Goal: Transaction & Acquisition: Purchase product/service

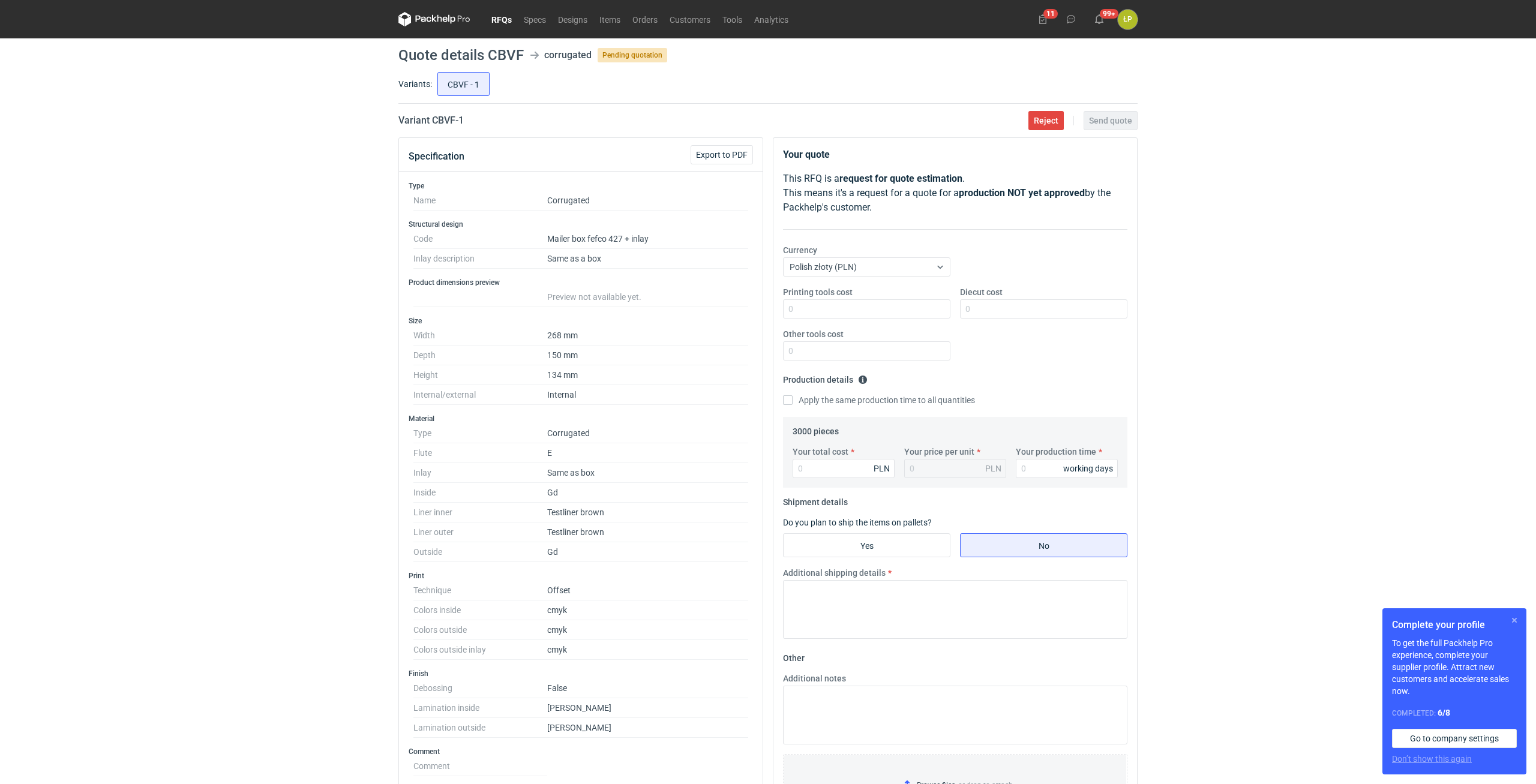
click at [1510, 621] on button "button" at bounding box center [1515, 621] width 15 height 15
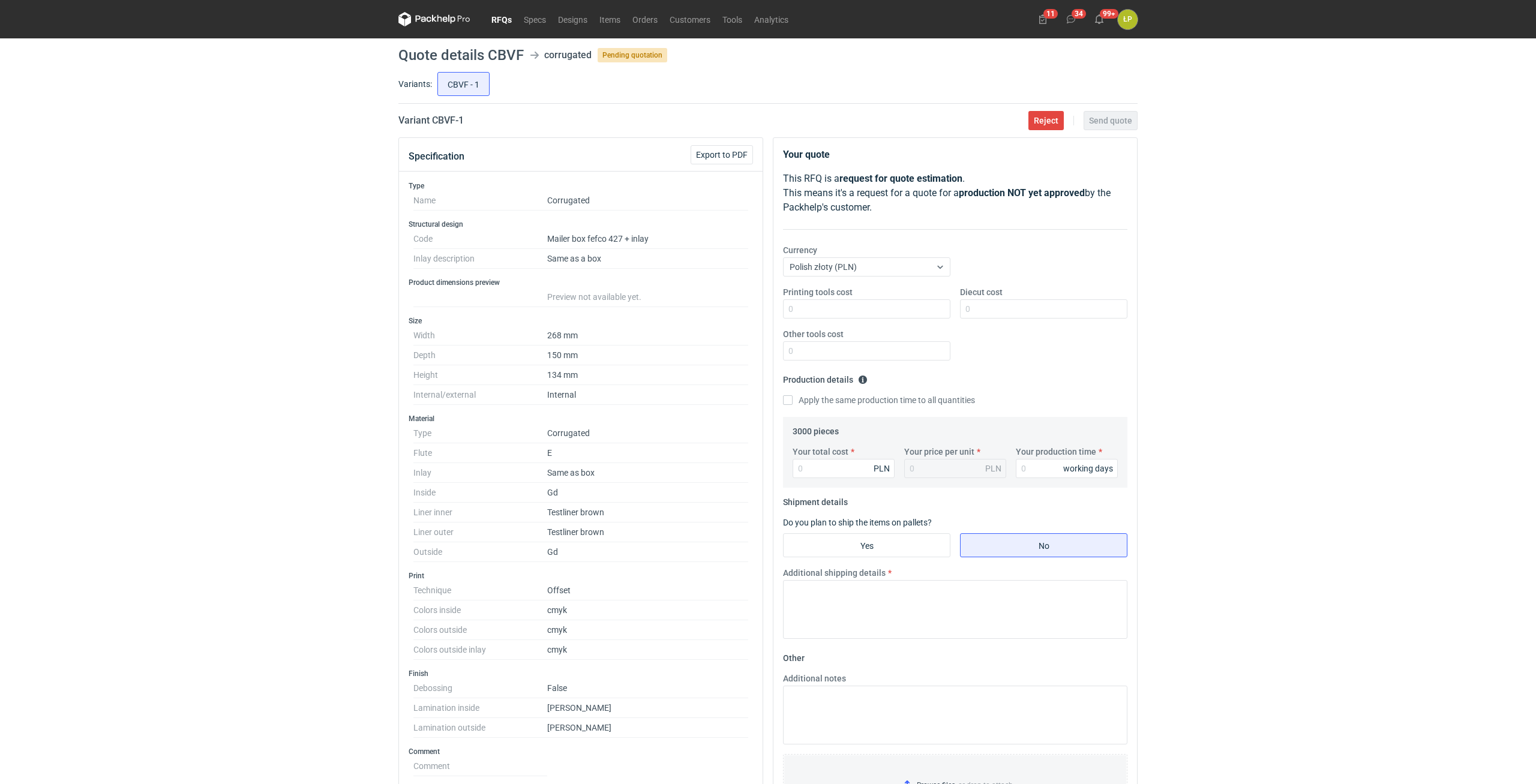
click at [1221, 452] on div "RFQs Specs Designs Items Orders Customers Tools Analytics 11 34 99+ ŁP Łukasz P…" at bounding box center [768, 392] width 1536 height 784
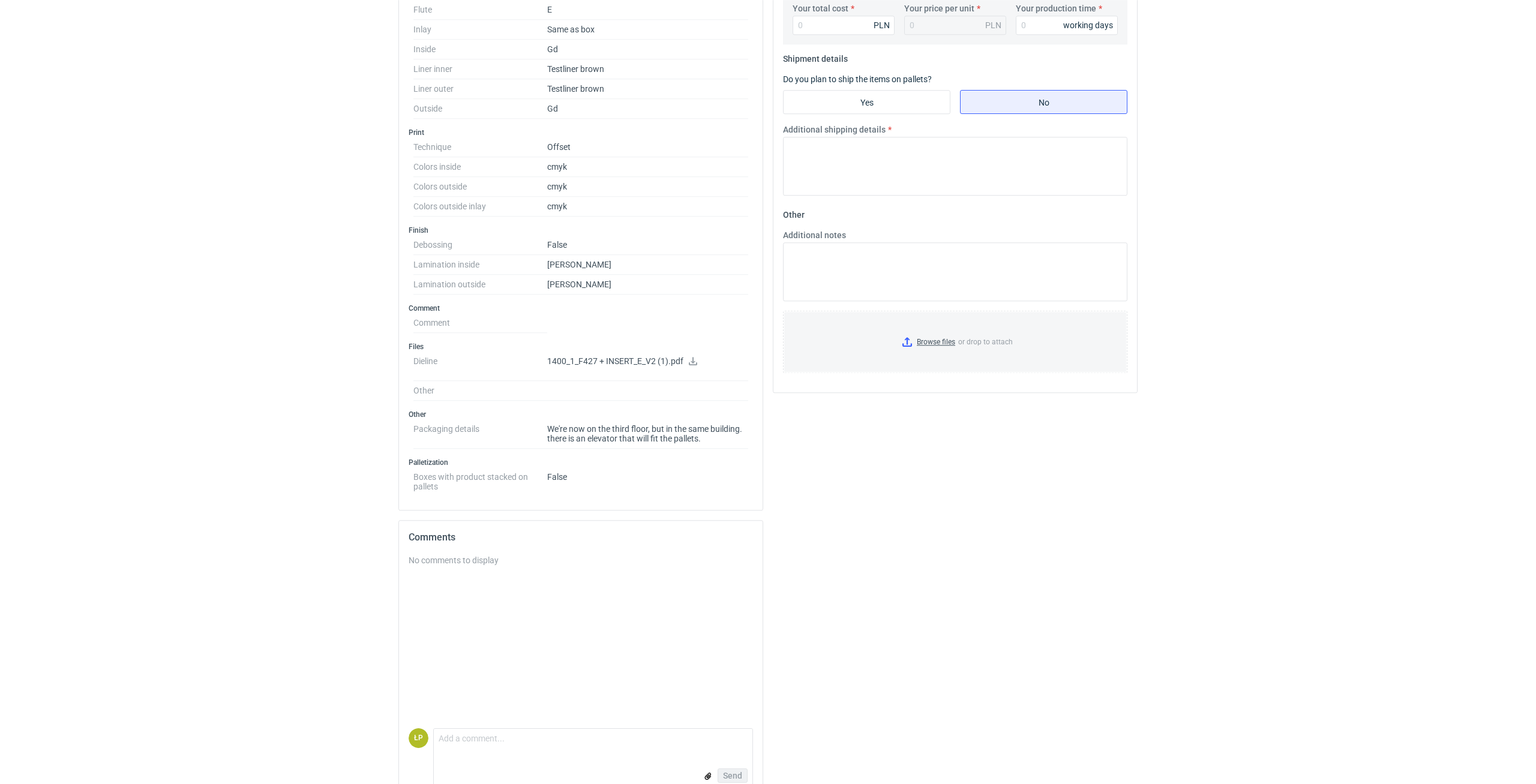
scroll to position [467, 0]
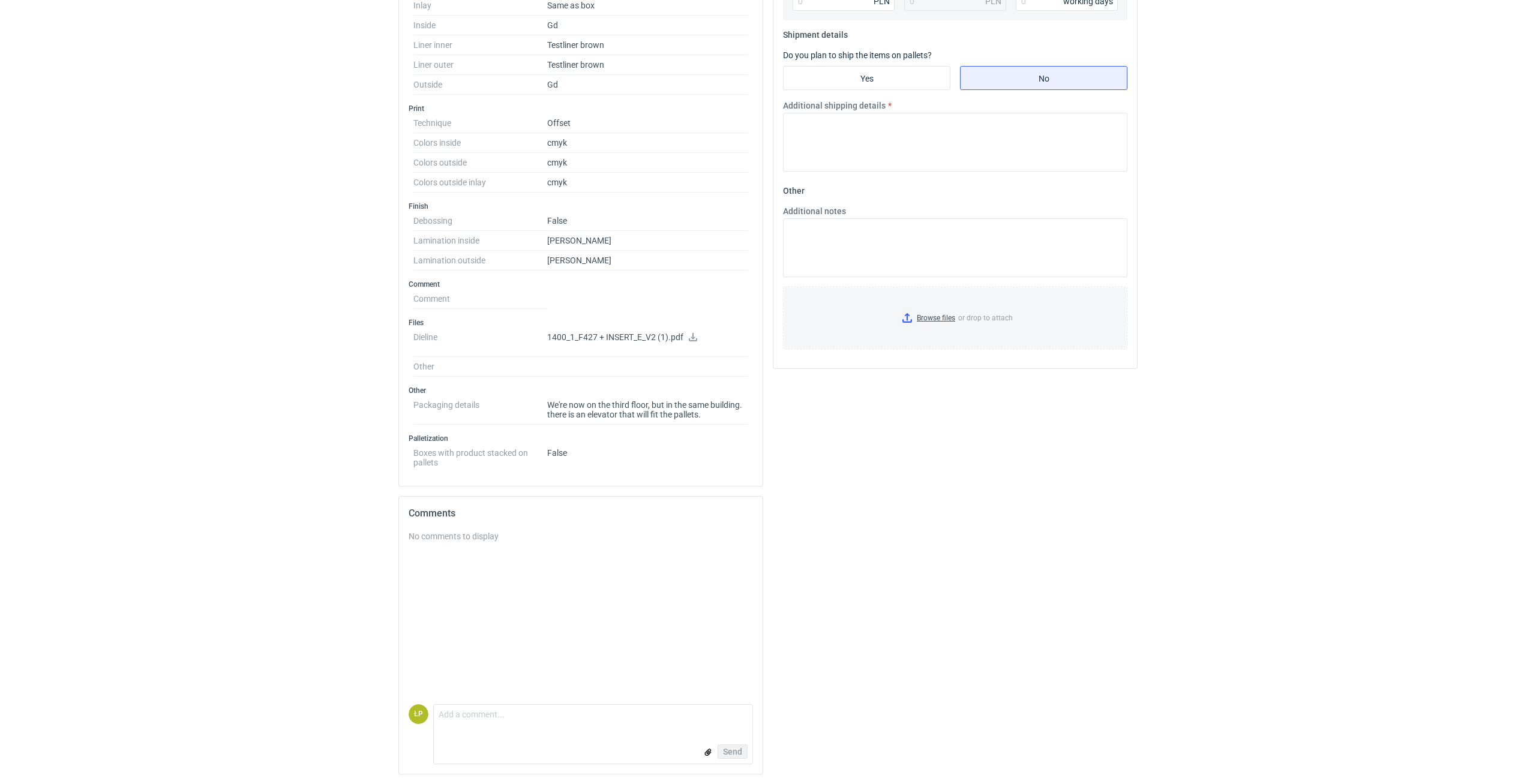
click at [694, 337] on icon at bounding box center [693, 337] width 8 height 8
click at [498, 731] on form "Comment message Send" at bounding box center [592, 734] width 320 height 60
click at [492, 722] on textarea "Comment message" at bounding box center [593, 717] width 319 height 25
type textarea "Dzień [PERSON_NAME], wkładka z laminatem tak jak opakowanie?"
click at [734, 753] on span "Send" at bounding box center [732, 751] width 19 height 8
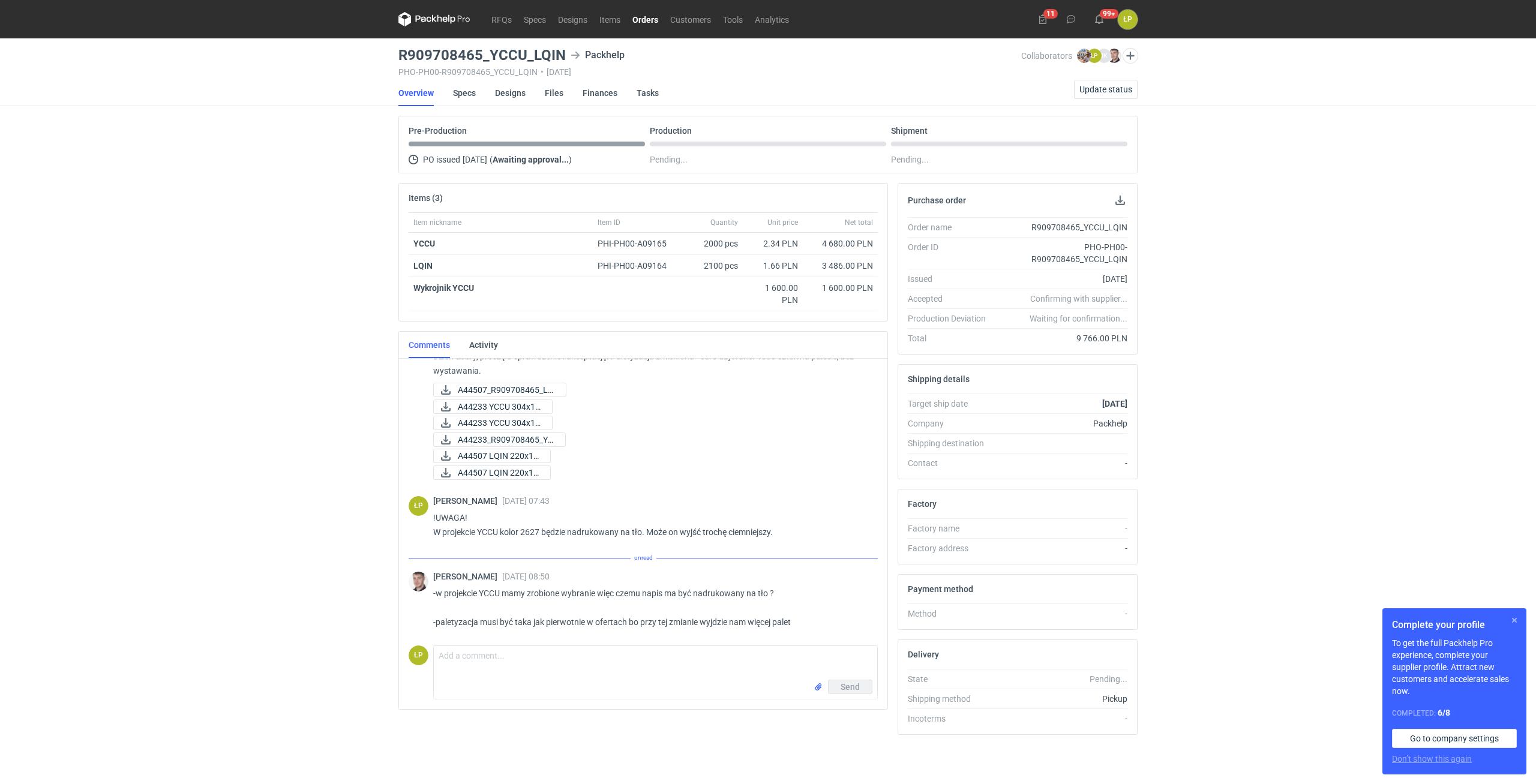
click at [1515, 624] on button "button" at bounding box center [1515, 621] width 15 height 15
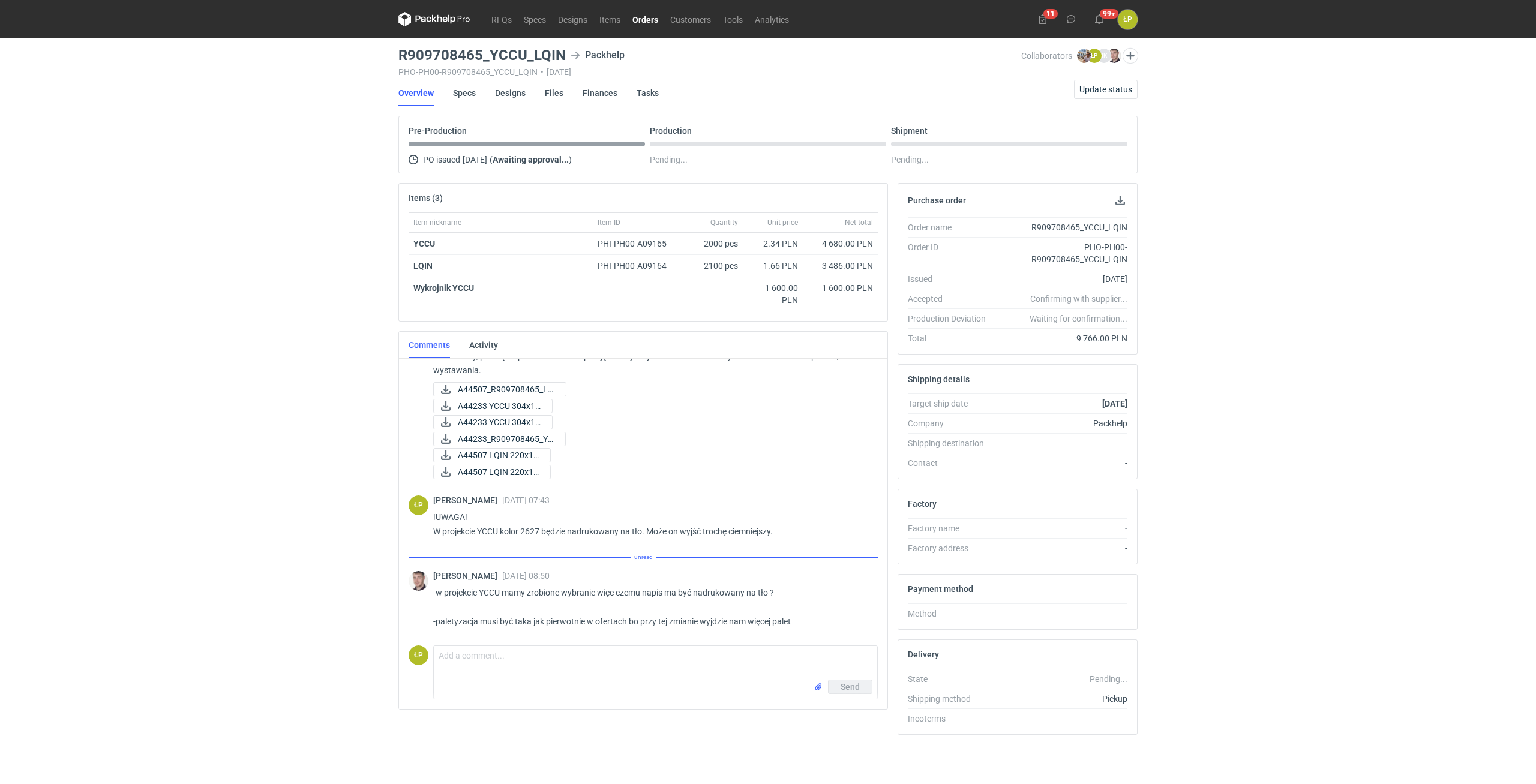
scroll to position [101, 0]
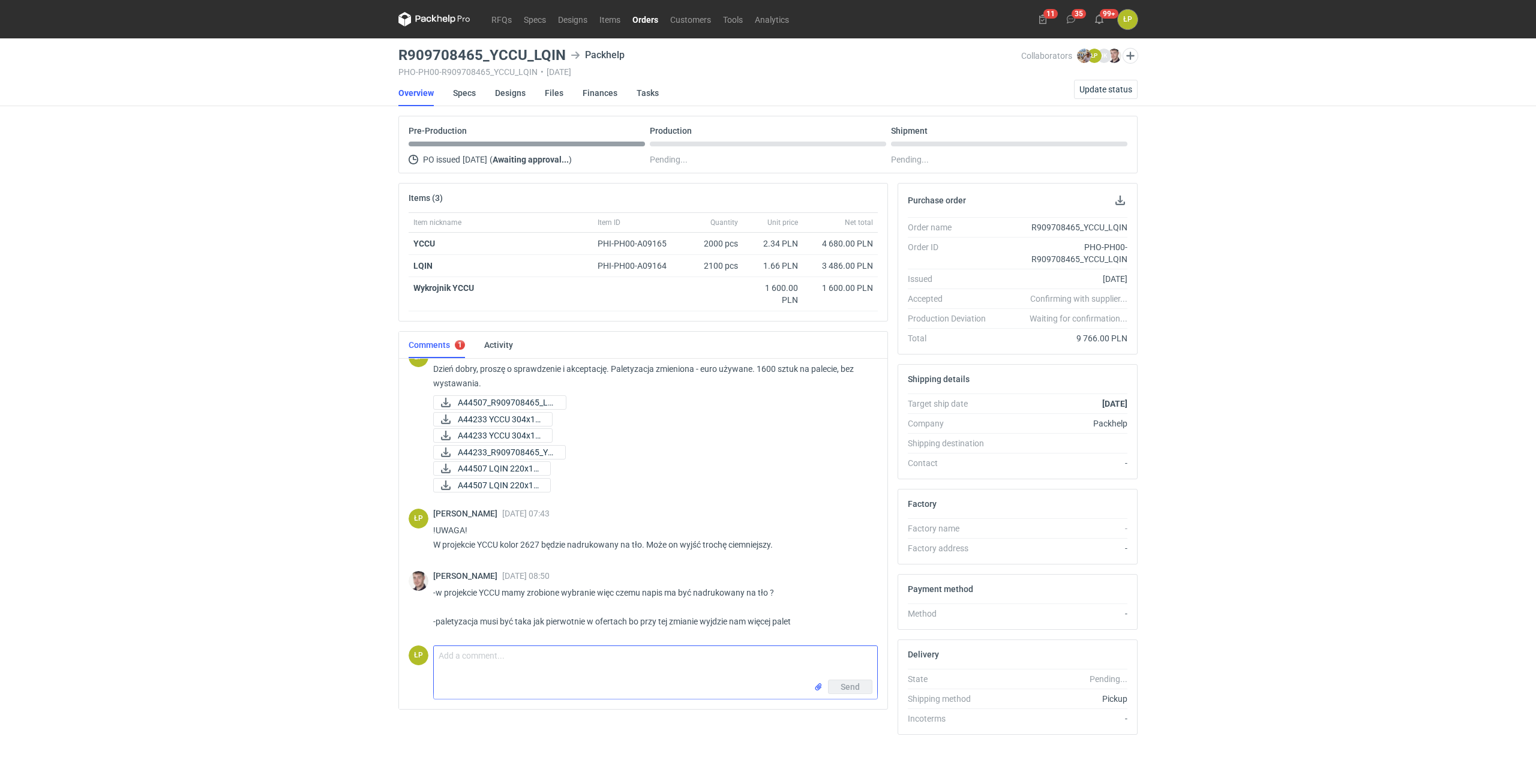
click at [607, 654] on textarea "Comment message" at bounding box center [655, 663] width 444 height 34
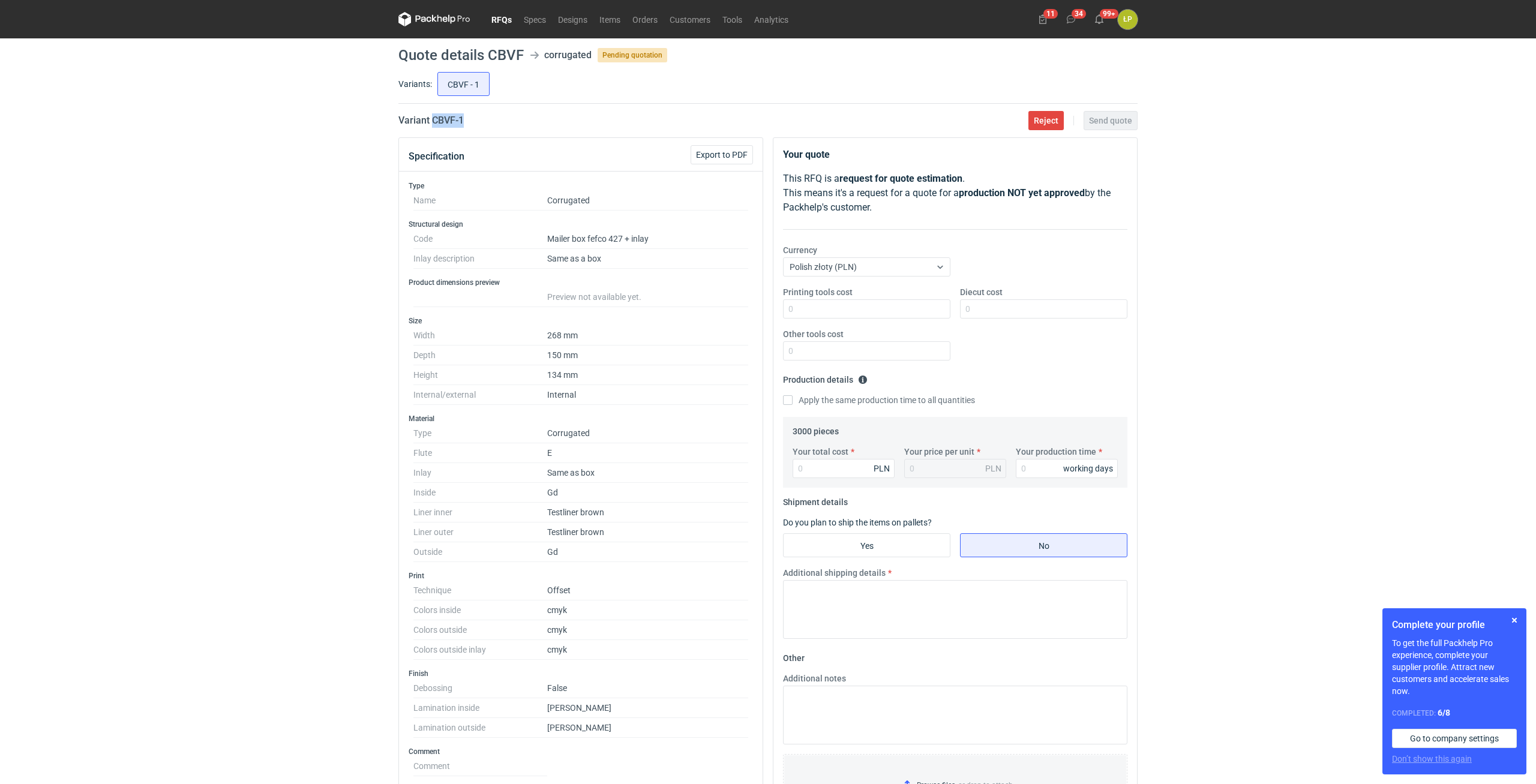
drag, startPoint x: 470, startPoint y: 123, endPoint x: 432, endPoint y: 126, distance: 38.1
click at [432, 126] on div "Variant CBVF - 1 Reject Send quote" at bounding box center [768, 121] width 739 height 15
copy h2 "CBVF - 1"
click at [1514, 624] on button "button" at bounding box center [1515, 621] width 15 height 15
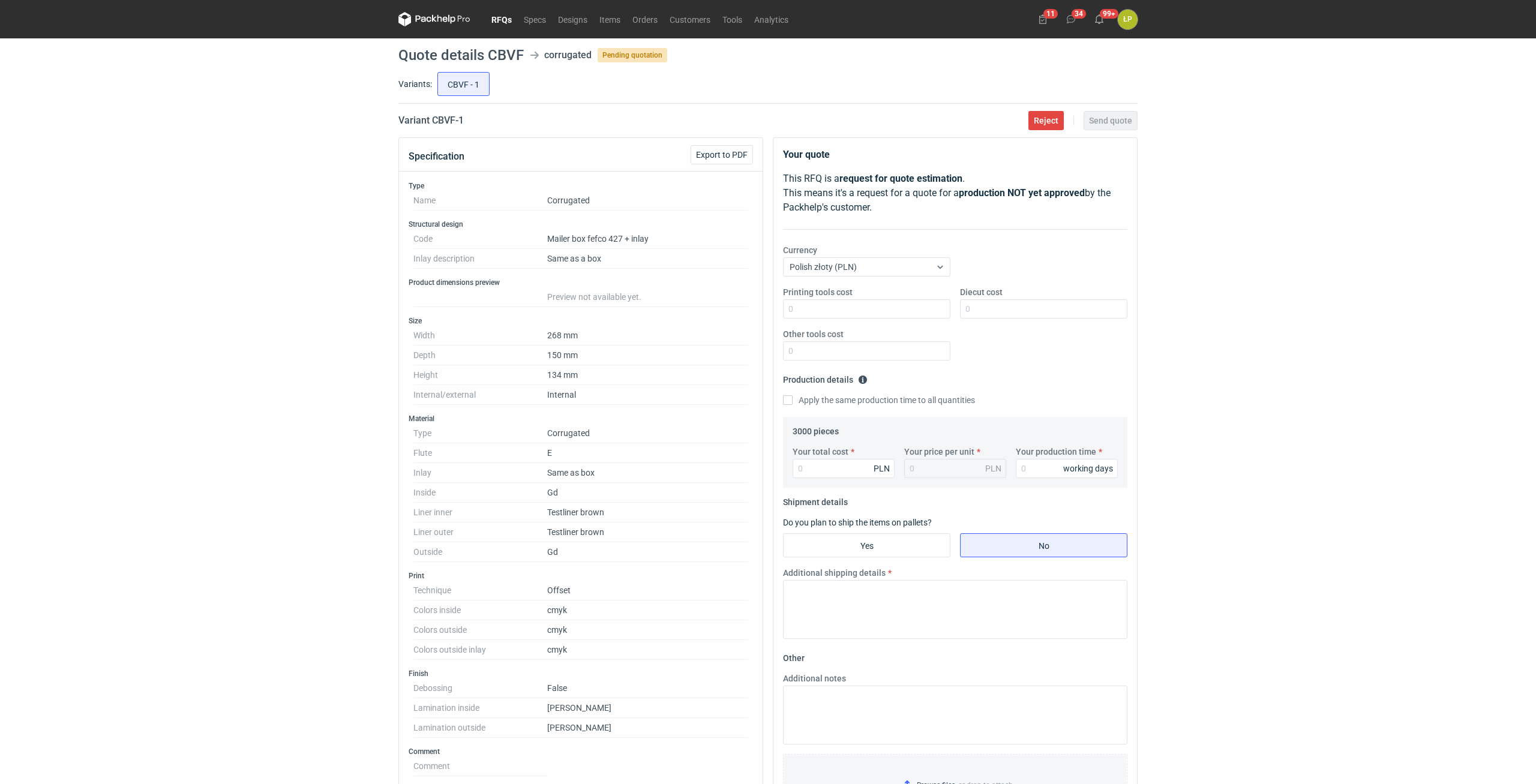
click at [370, 524] on div "RFQs Specs Designs Items Orders Customers Tools Analytics 11 34 99+ ŁP [PERSON_…" at bounding box center [768, 392] width 1536 height 784
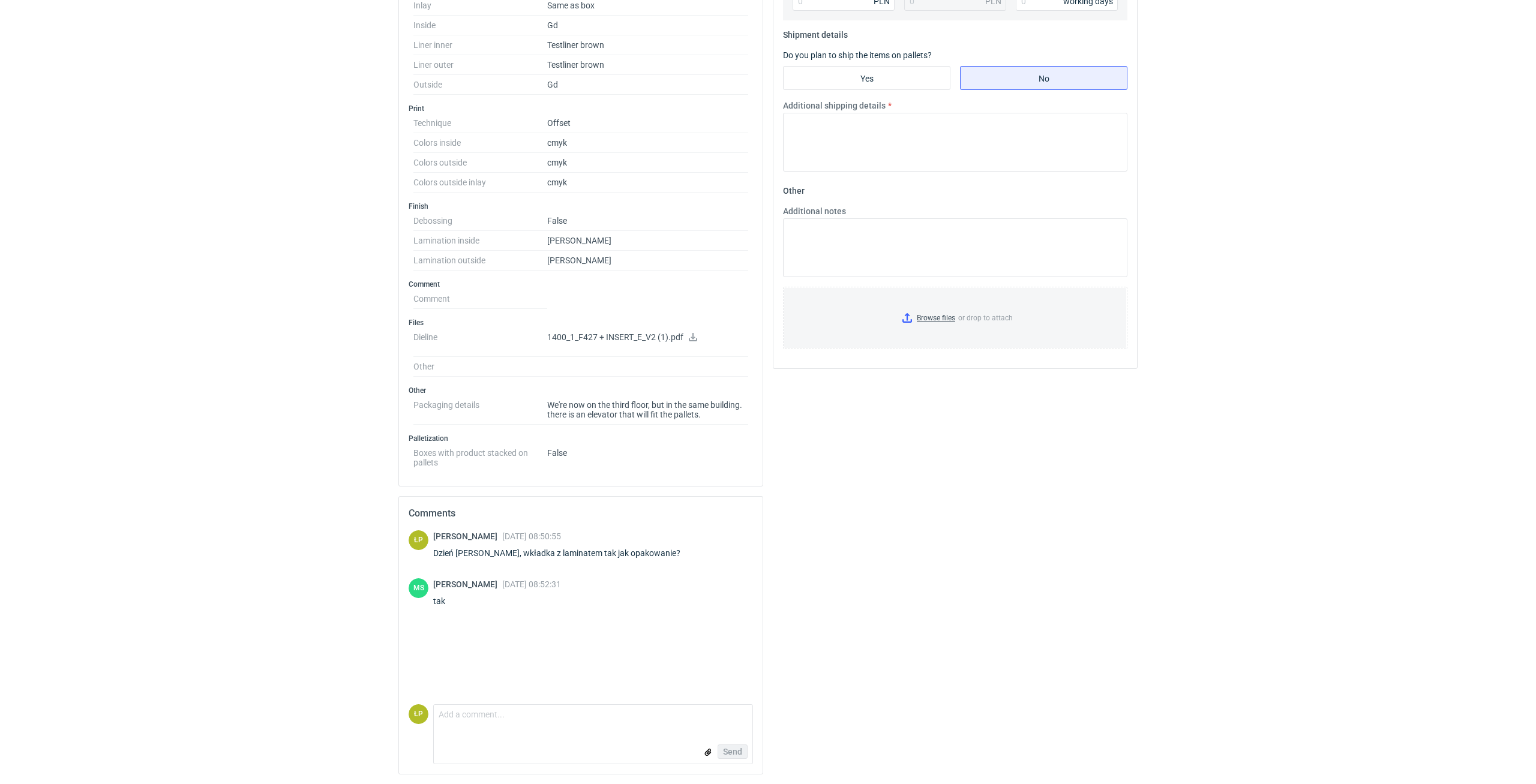
scroll to position [59, 0]
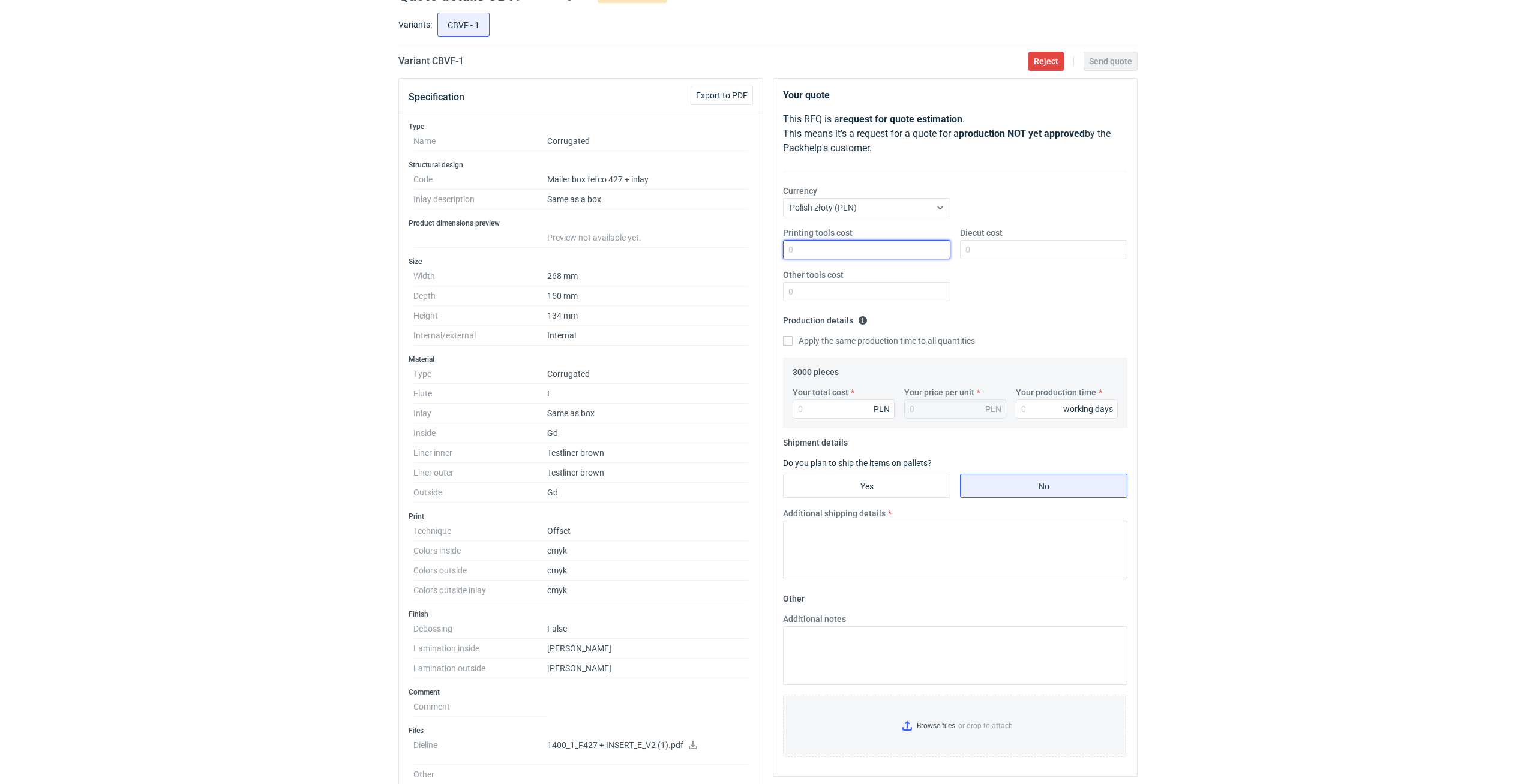
click at [796, 250] on input "Printing tools cost" at bounding box center [867, 249] width 168 height 19
type input "0"
click at [976, 245] on input "Diecut cost" at bounding box center [1044, 249] width 168 height 19
type input "2250"
click at [904, 304] on div "Printing tools cost 0 Diecut cost 2250 Other tools cost" at bounding box center [955, 268] width 354 height 84
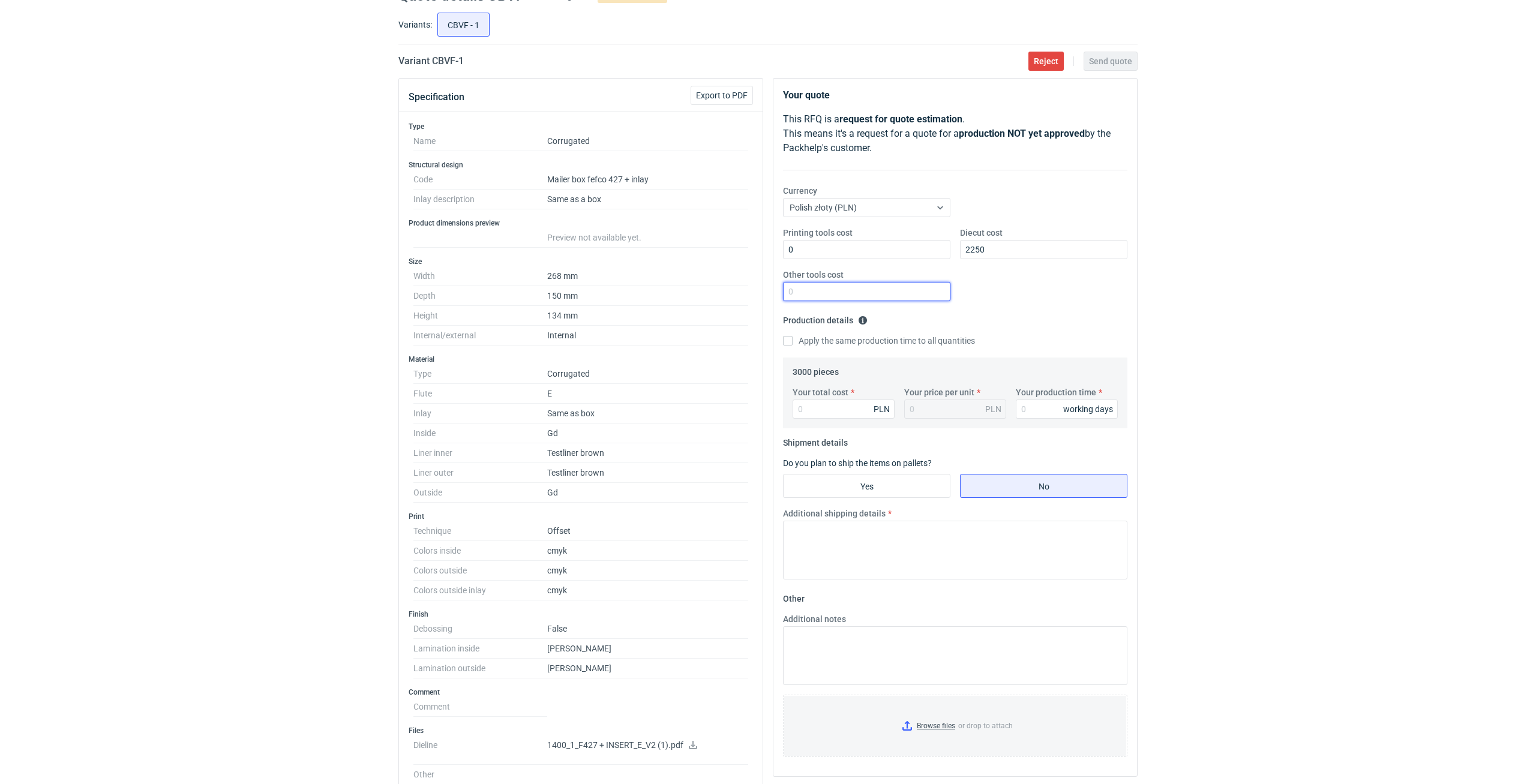
click at [901, 297] on input "Other tools cost" at bounding box center [867, 291] width 168 height 19
type input "0"
click at [1019, 402] on input "Your production time" at bounding box center [1067, 409] width 102 height 19
type input "15"
click at [856, 407] on input "Your total cost" at bounding box center [844, 409] width 102 height 19
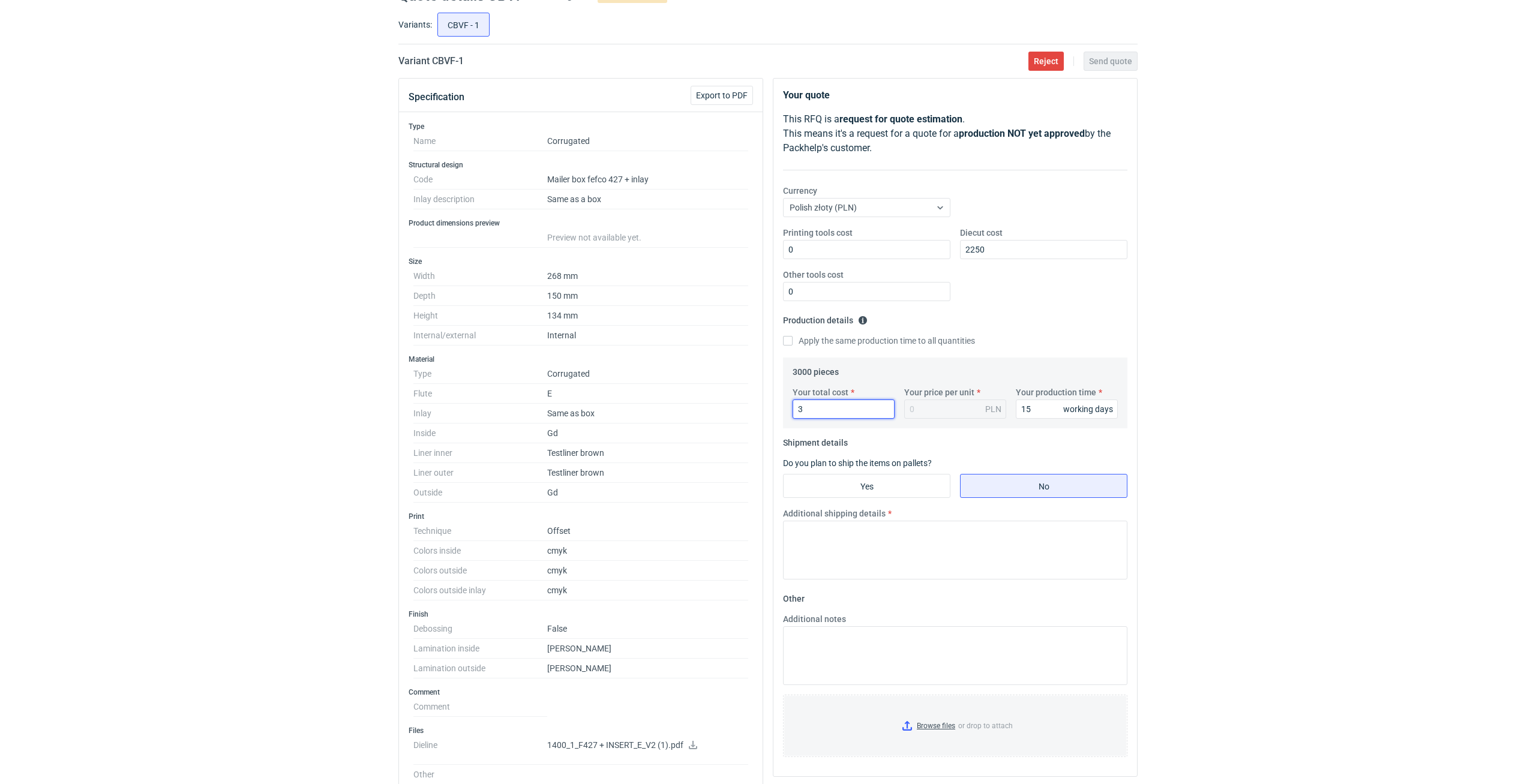
type input "36"
type input "0.01"
type input "36810"
type input "12.27"
type input "36810"
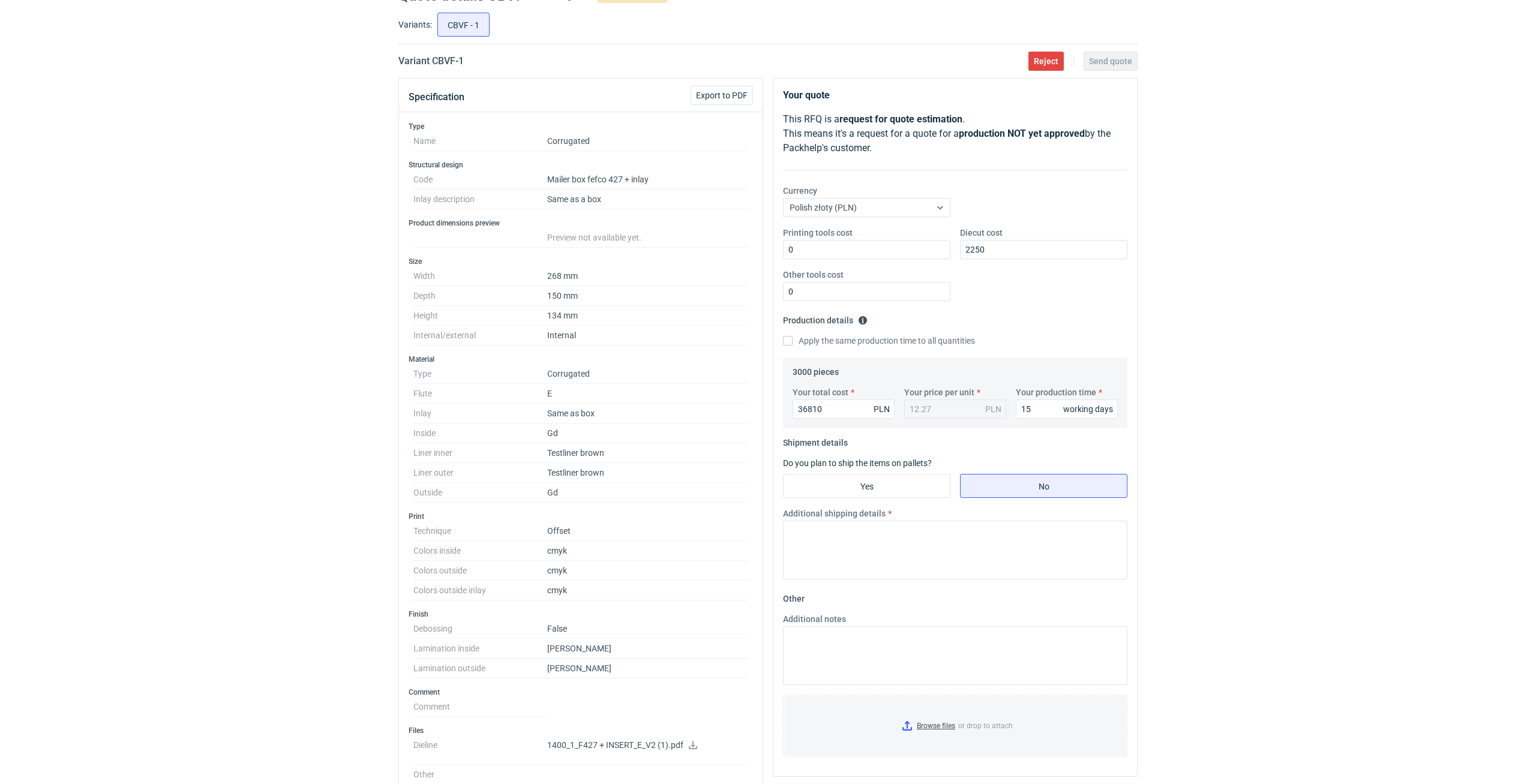
click at [1277, 455] on div "RFQs Specs Designs Items Orders Customers Tools Analytics 11 34 99+ ŁP Łukasz P…" at bounding box center [768, 332] width 1536 height 784
click at [914, 485] on input "Yes" at bounding box center [867, 486] width 166 height 23
radio input "true"
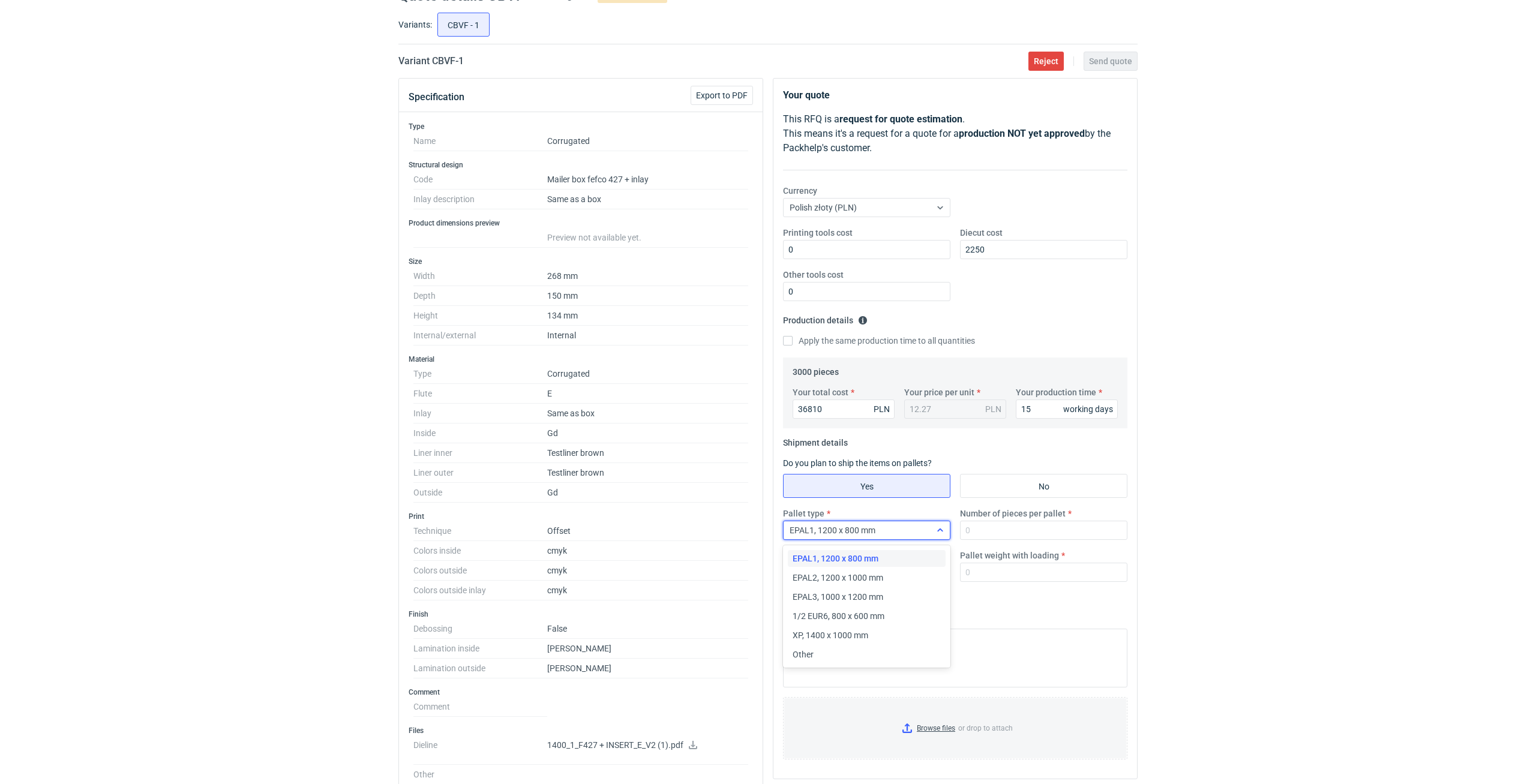
click at [920, 538] on div "EPAL1, 1200 x 800 mm" at bounding box center [857, 530] width 147 height 16
click at [904, 571] on div "EPAL2, 1200 x 1000 mm" at bounding box center [867, 577] width 158 height 16
click at [981, 535] on input "Number of pieces per pallet" at bounding box center [1044, 530] width 168 height 19
type input "800"
click at [912, 572] on input "Pallet height with loading" at bounding box center [867, 571] width 168 height 19
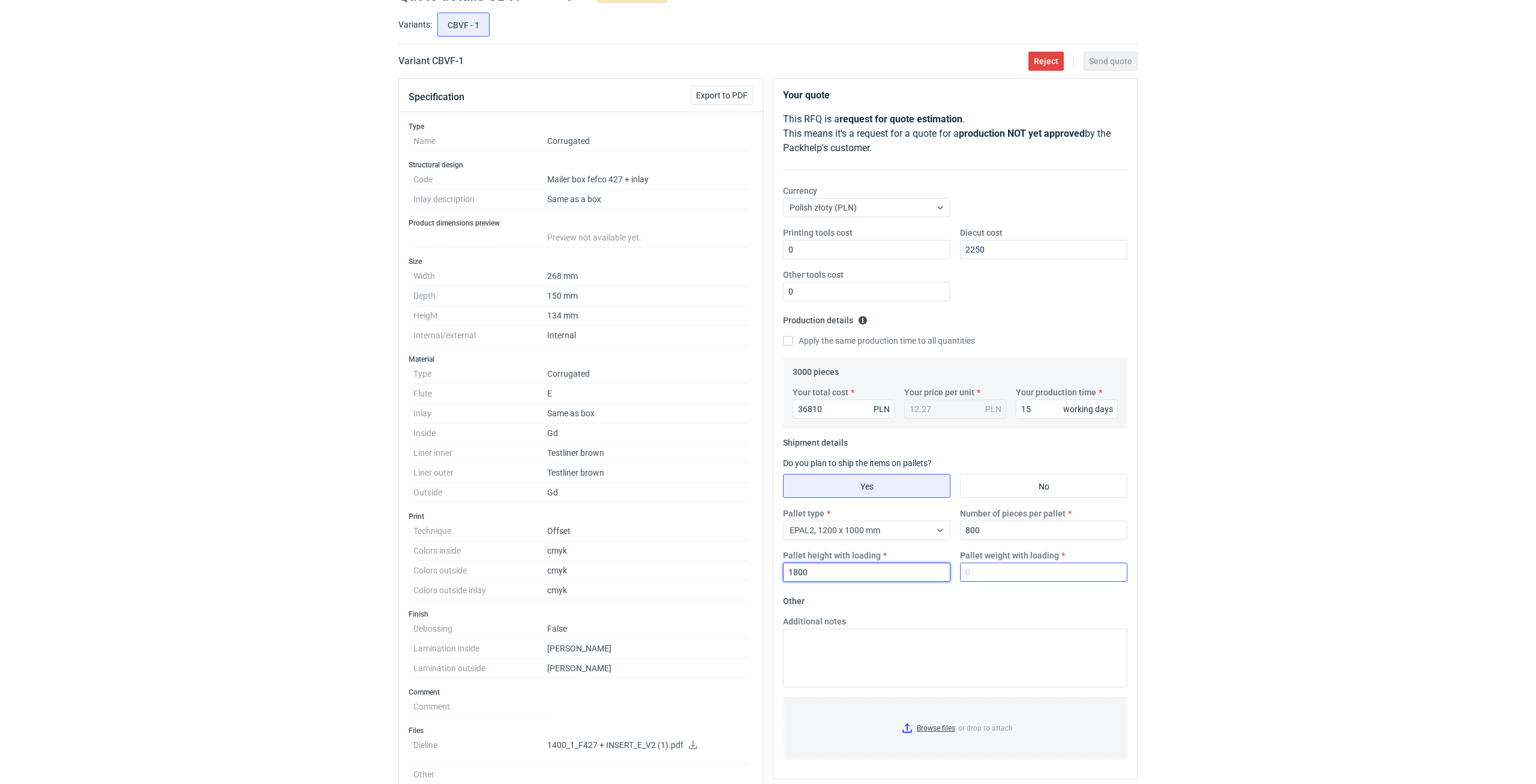
type input "1800"
click at [981, 571] on input "Pallet weight with loading" at bounding box center [1044, 571] width 168 height 19
type input "1"
click at [1110, 56] on button "Send quote" at bounding box center [1111, 61] width 54 height 19
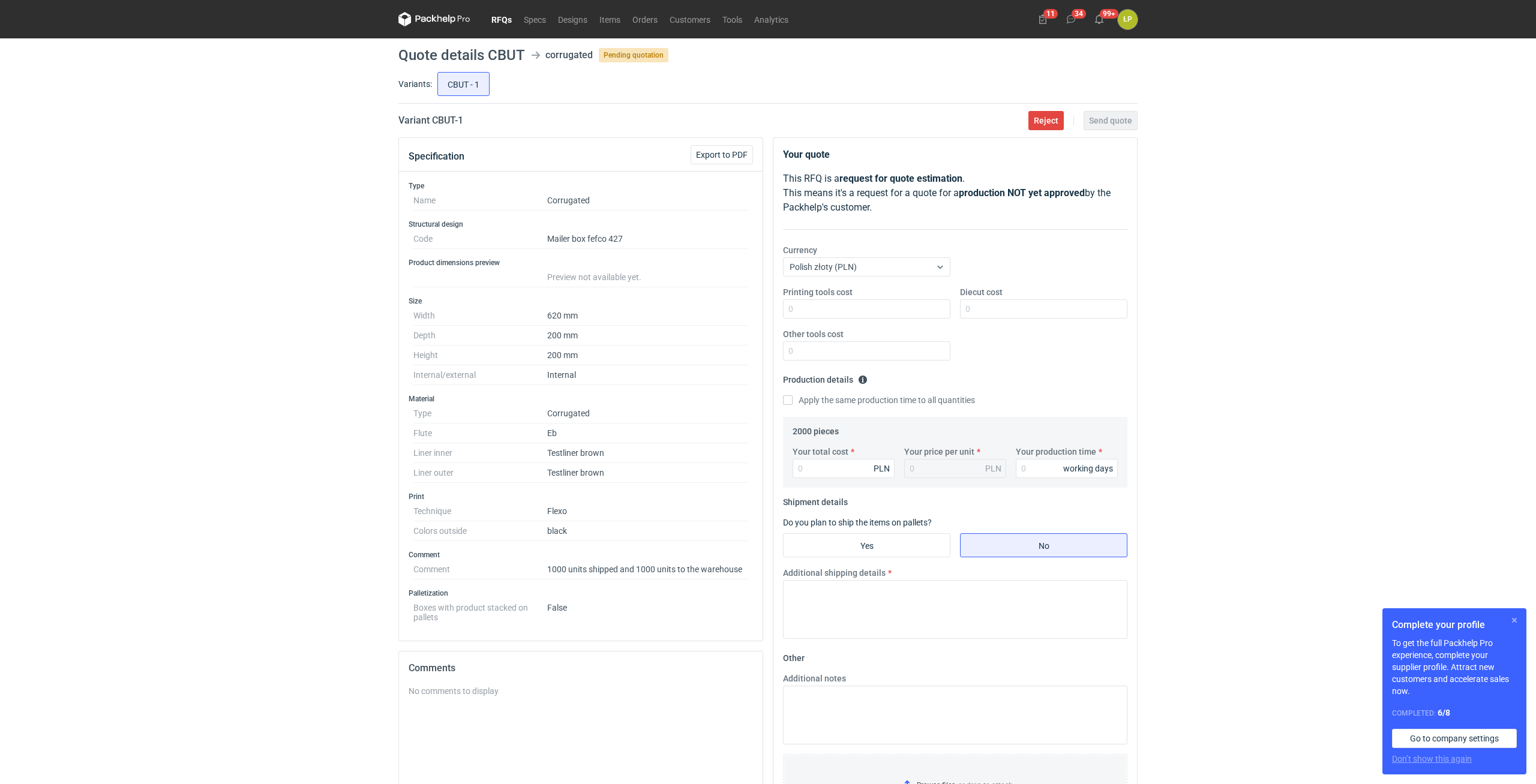
click at [1511, 619] on button "button" at bounding box center [1515, 621] width 15 height 15
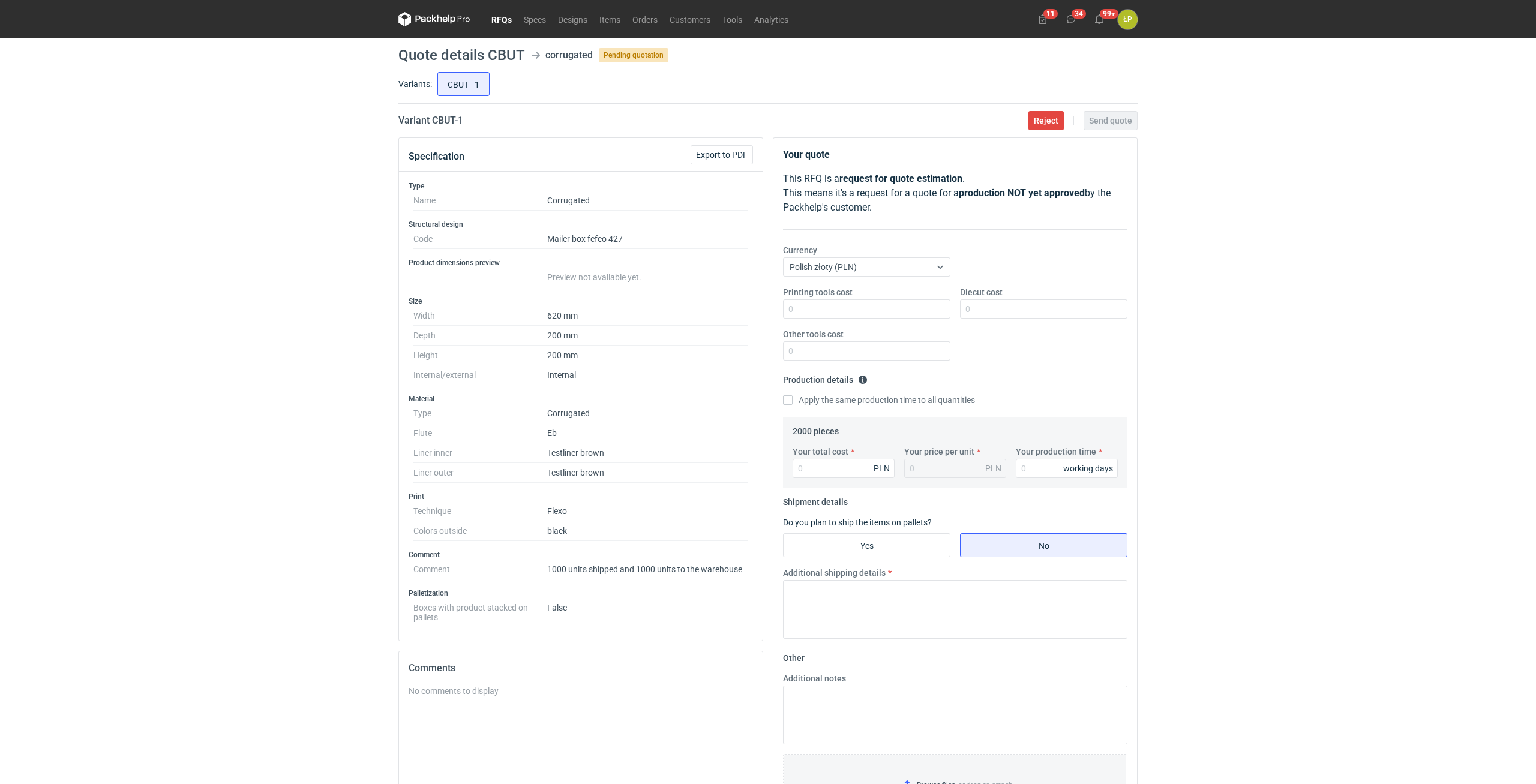
click at [1345, 391] on div "RFQs Specs Designs Items Orders Customers Tools Analytics 11 34 99+ ŁP Łukasz P…" at bounding box center [768, 392] width 1536 height 784
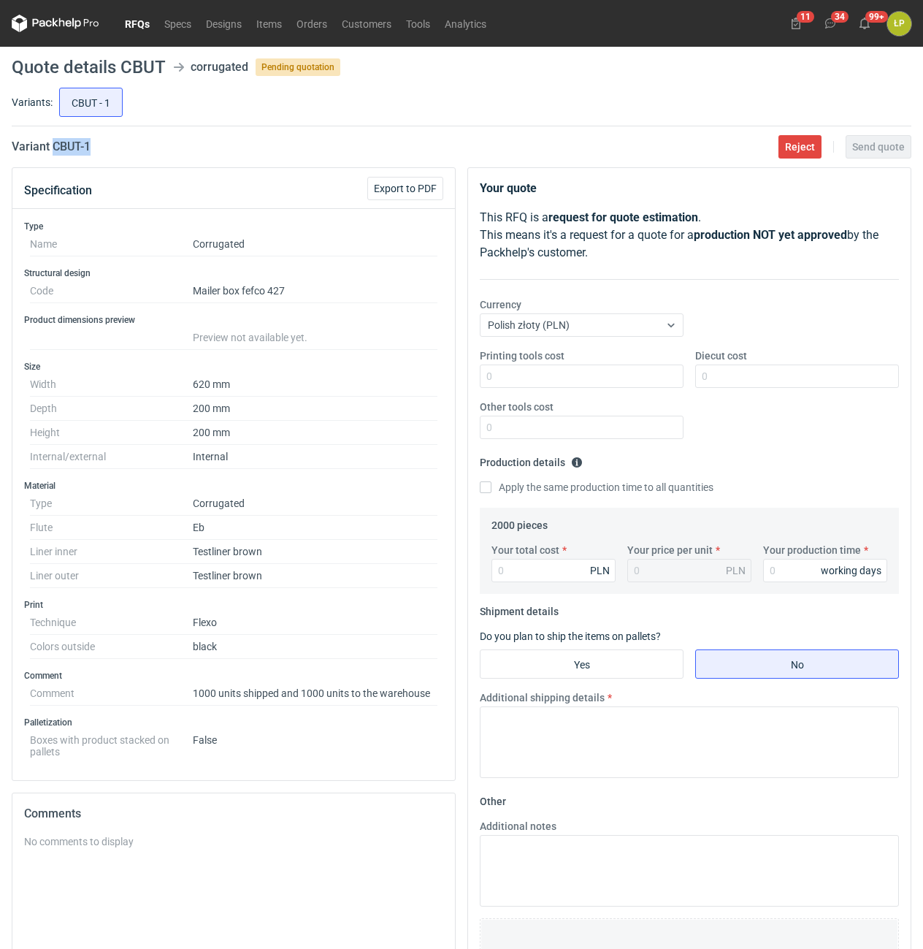
drag, startPoint x: 136, startPoint y: 150, endPoint x: 54, endPoint y: 150, distance: 81.8
click at [54, 150] on div "Variant CBUT - 1 Reject Send quote" at bounding box center [462, 147] width 900 height 18
copy h2 "CBUT - 1"
click at [579, 379] on input "Printing tools cost" at bounding box center [582, 376] width 204 height 23
type input "1500"
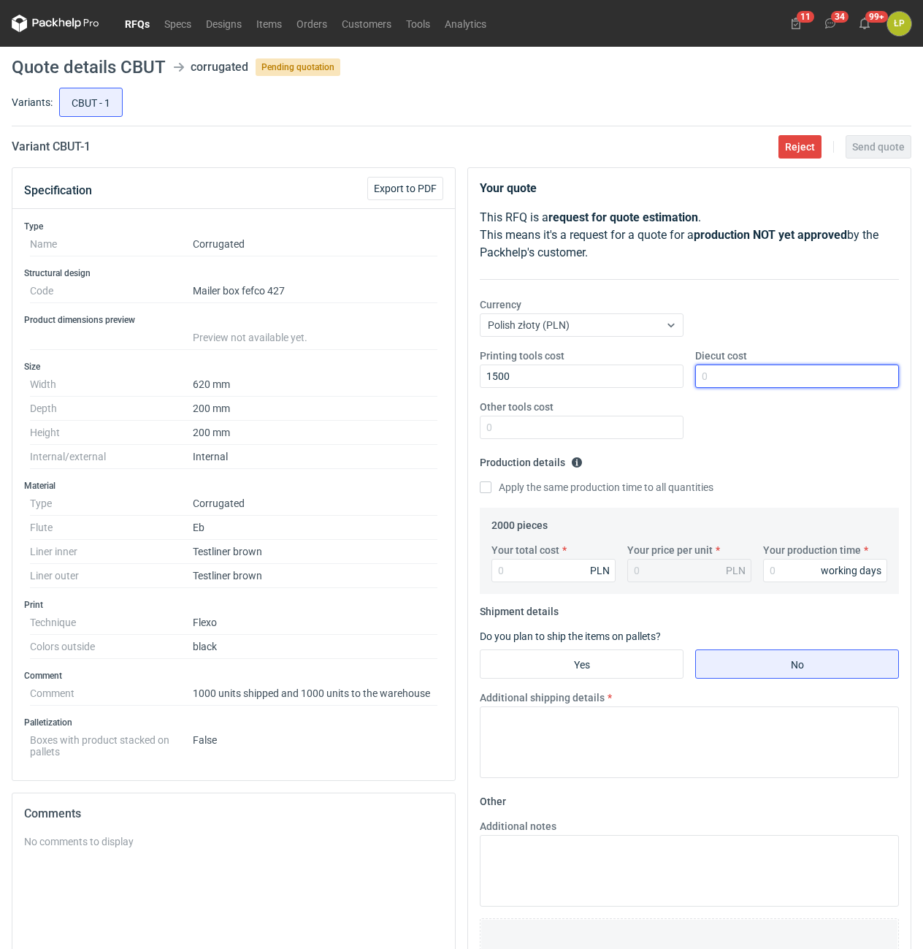
click at [752, 385] on input "Diecut cost" at bounding box center [797, 376] width 204 height 23
type input "2250"
click at [675, 424] on input "Other tools cost" at bounding box center [582, 427] width 204 height 23
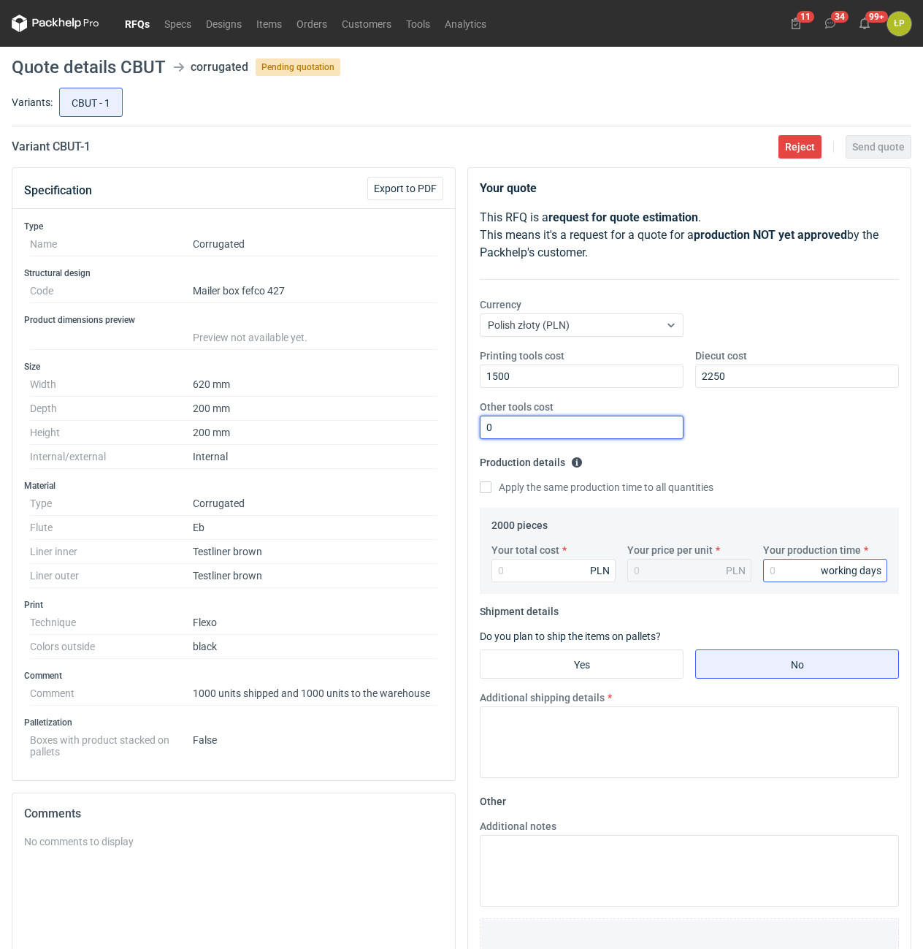
type input "0"
click at [789, 567] on input "Your production time" at bounding box center [825, 570] width 124 height 23
type input "12"
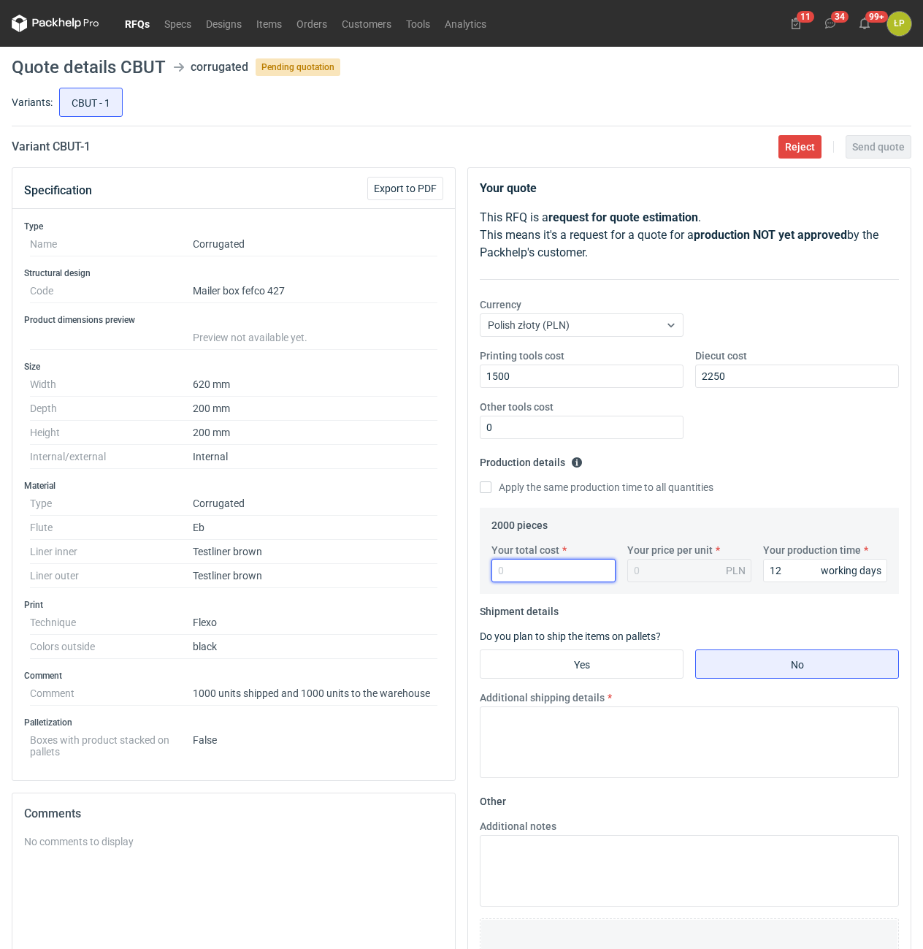
click at [534, 575] on input "Your total cost" at bounding box center [554, 570] width 124 height 23
type input "7900"
type input "3.95"
type input "7900"
click at [628, 655] on input "Yes" at bounding box center [582, 664] width 202 height 28
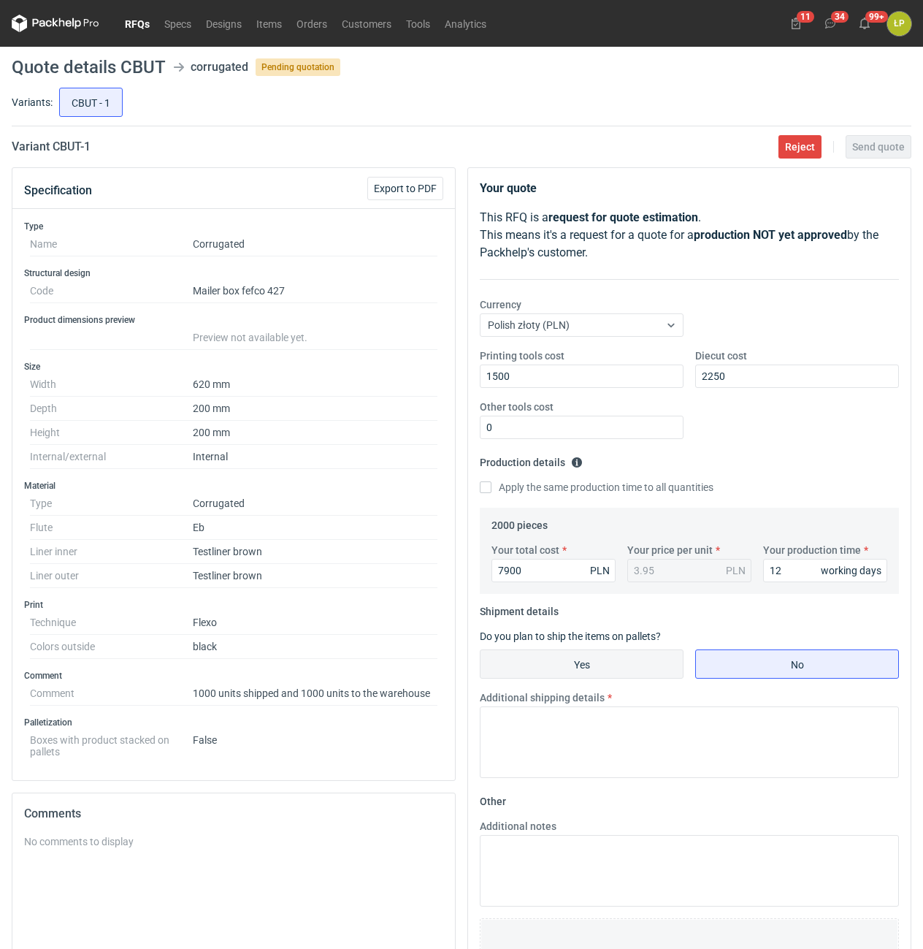
radio input "true"
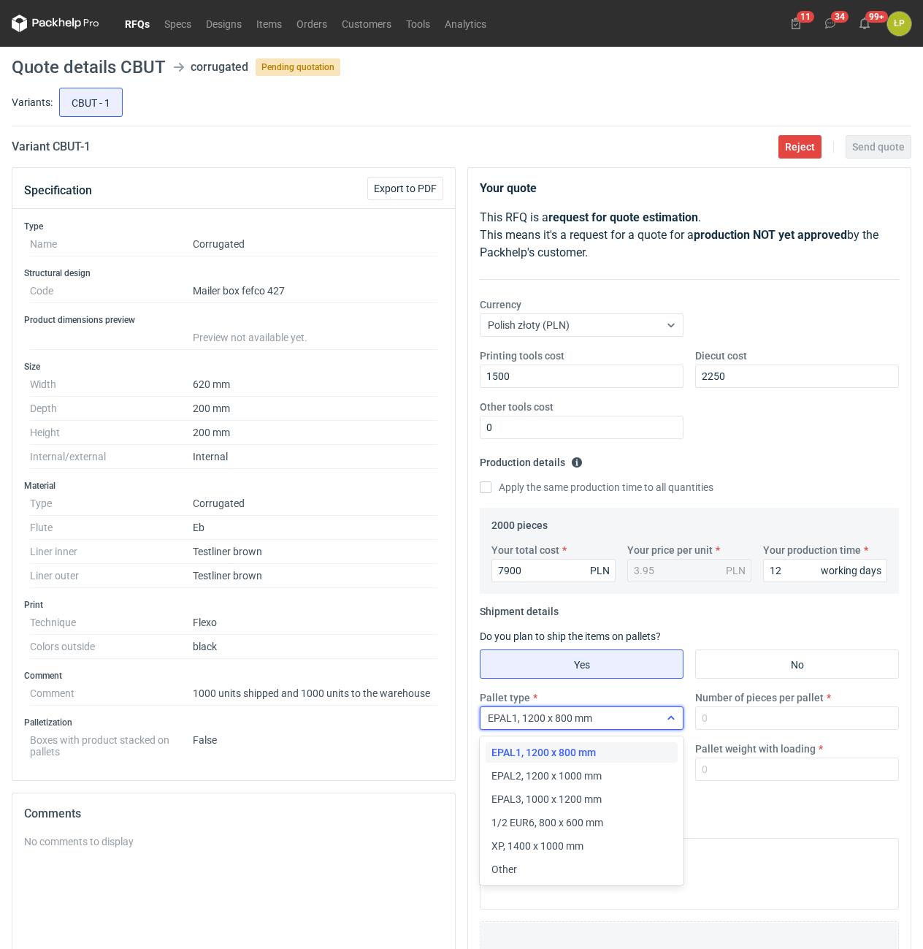
click at [627, 714] on div "EPAL1, 1200 x 800 mm" at bounding box center [570, 718] width 179 height 20
click at [551, 872] on div "Other" at bounding box center [582, 869] width 180 height 15
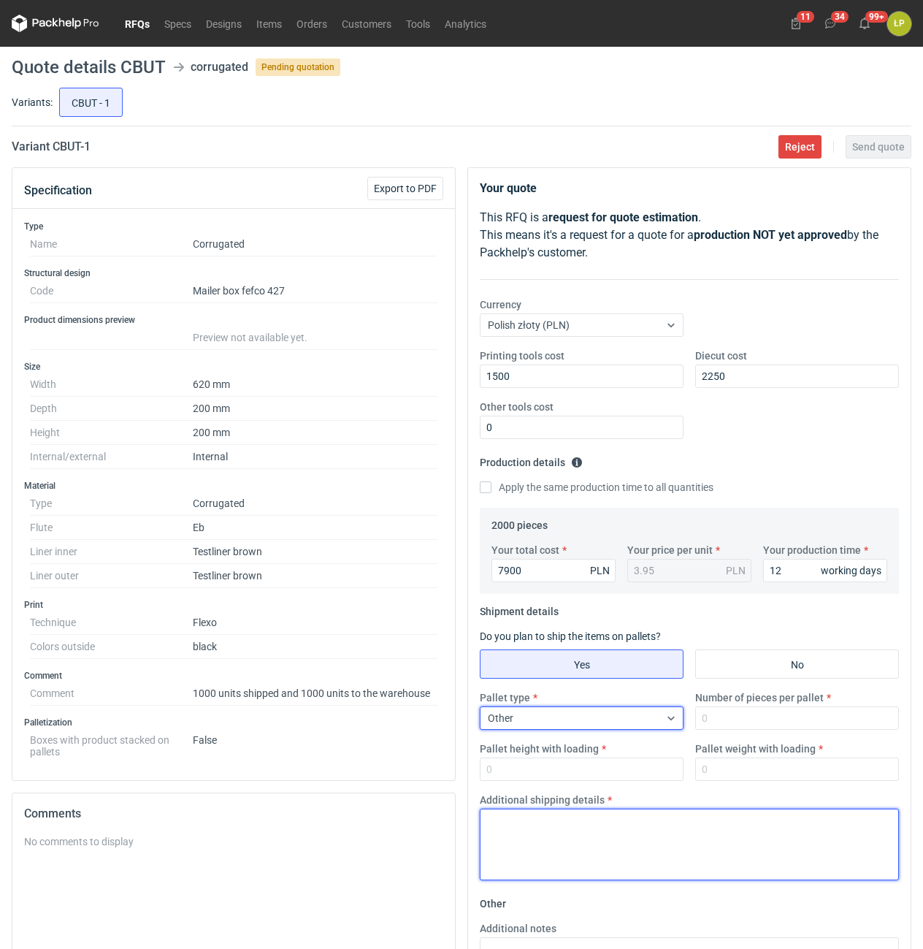
click at [603, 831] on textarea "Additional shipping details" at bounding box center [689, 845] width 419 height 72
type textarea "2x1200x800"
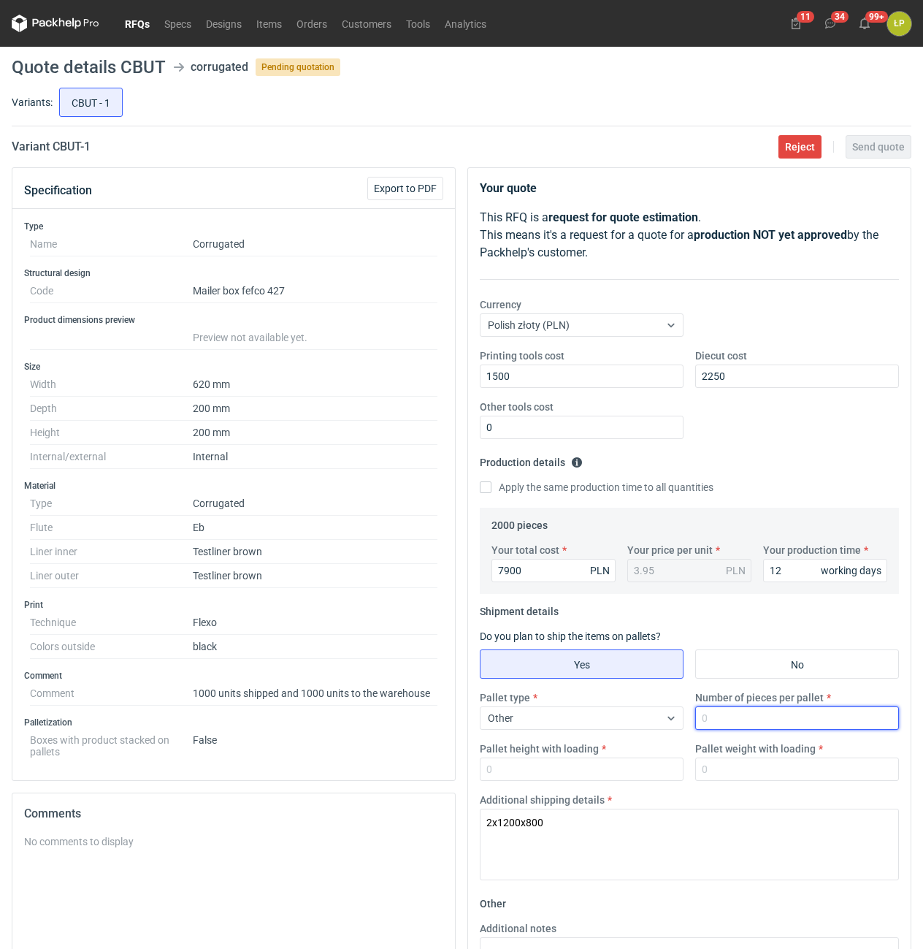
click at [825, 714] on input "Number of pieces per pallet" at bounding box center [797, 717] width 204 height 23
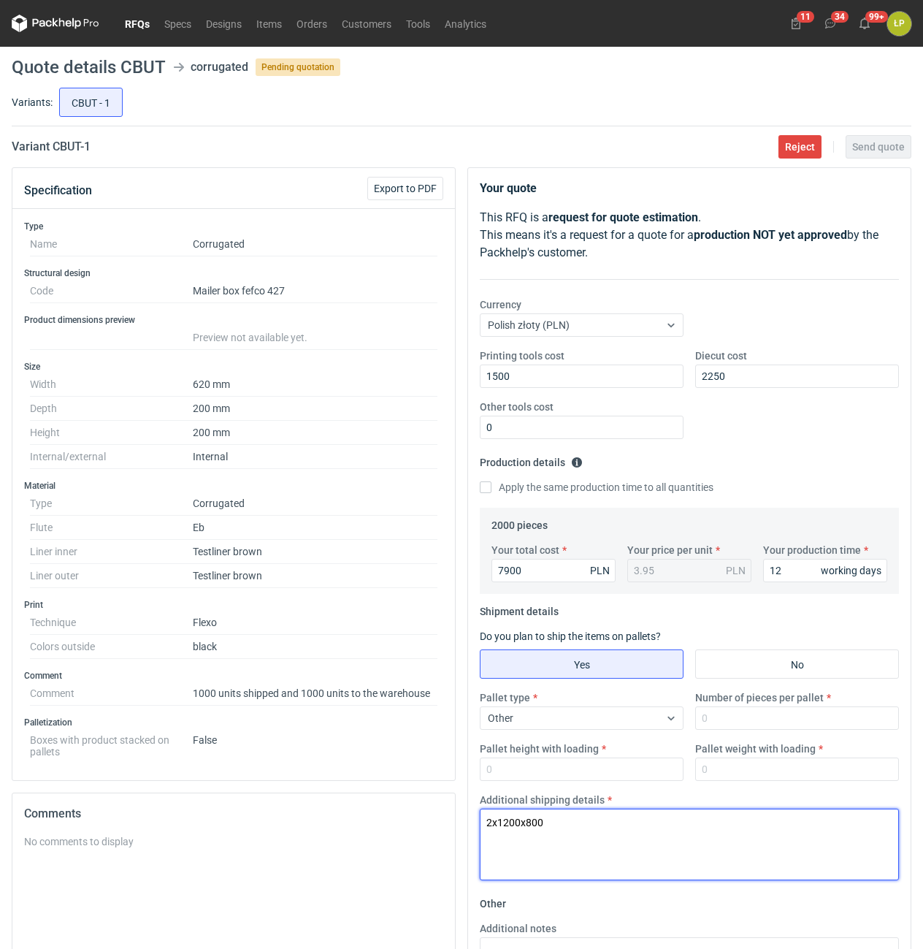
click at [663, 817] on textarea "2x1200x800" at bounding box center [689, 845] width 419 height 72
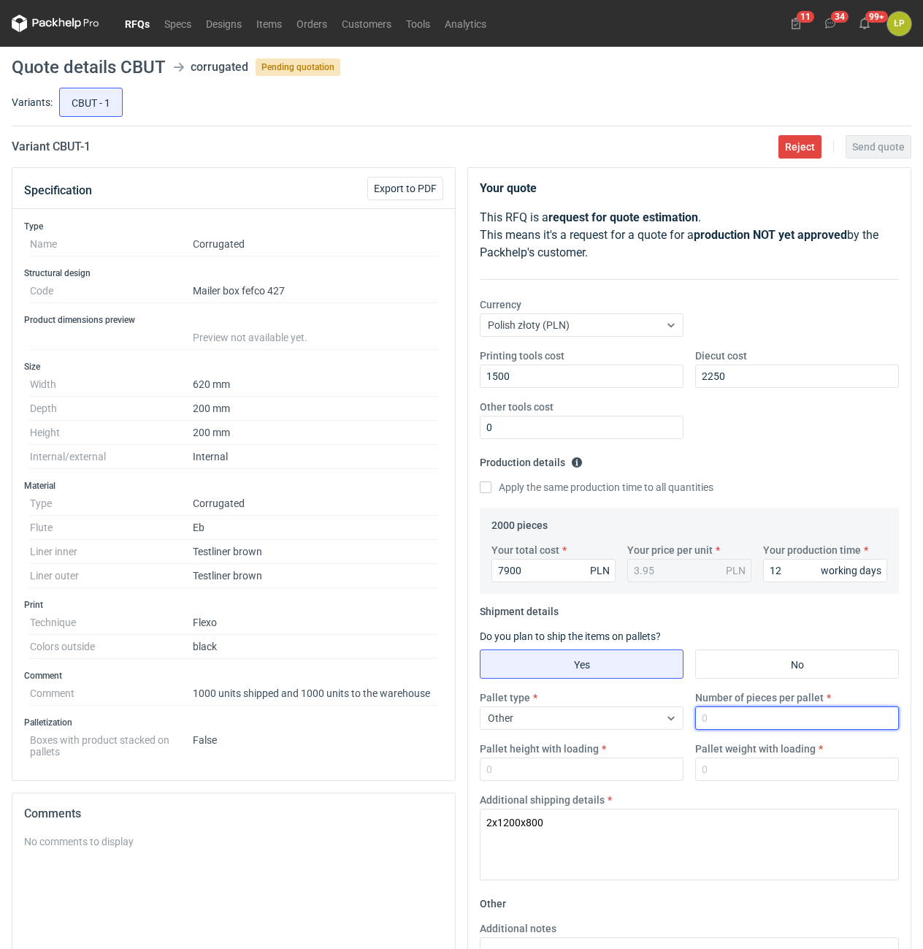
click at [736, 723] on input "Number of pieces per pallet" at bounding box center [797, 717] width 204 height 23
type input "350"
click at [614, 776] on input "Pallet height with loading" at bounding box center [582, 769] width 204 height 23
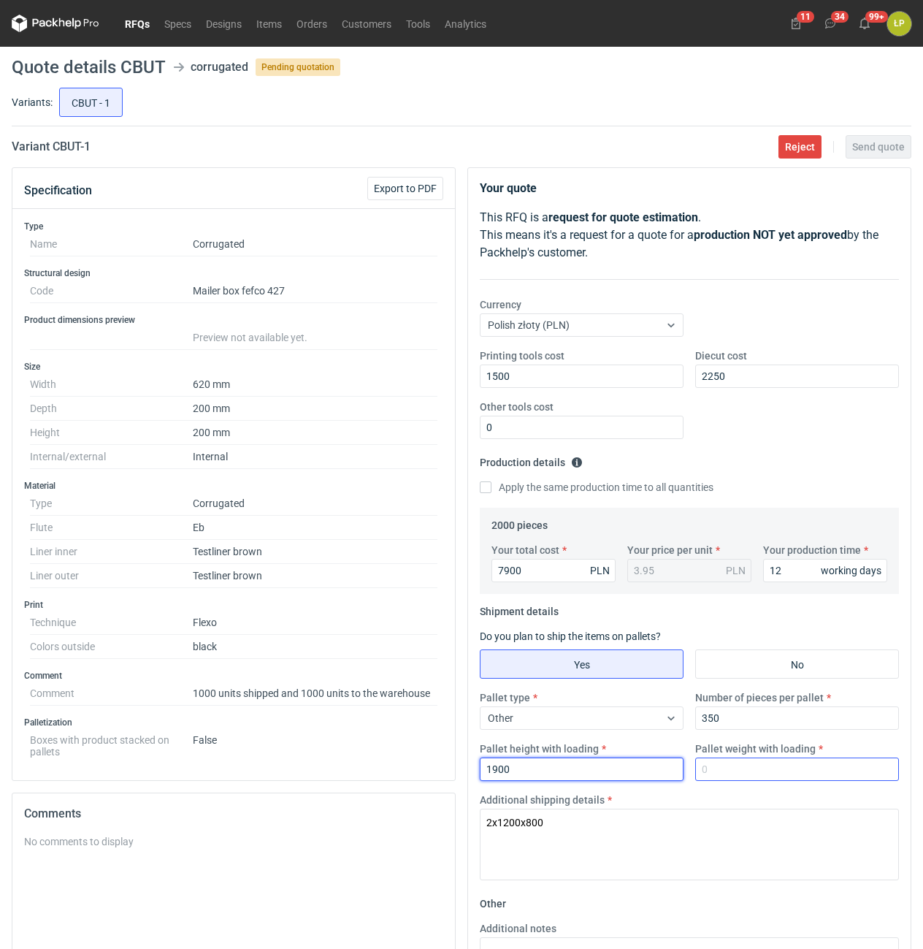
type input "1900"
click at [717, 775] on input "Pallet weight with loading" at bounding box center [797, 769] width 204 height 23
click at [825, 763] on input "Pallet weight with loading" at bounding box center [797, 769] width 204 height 23
type input "390"
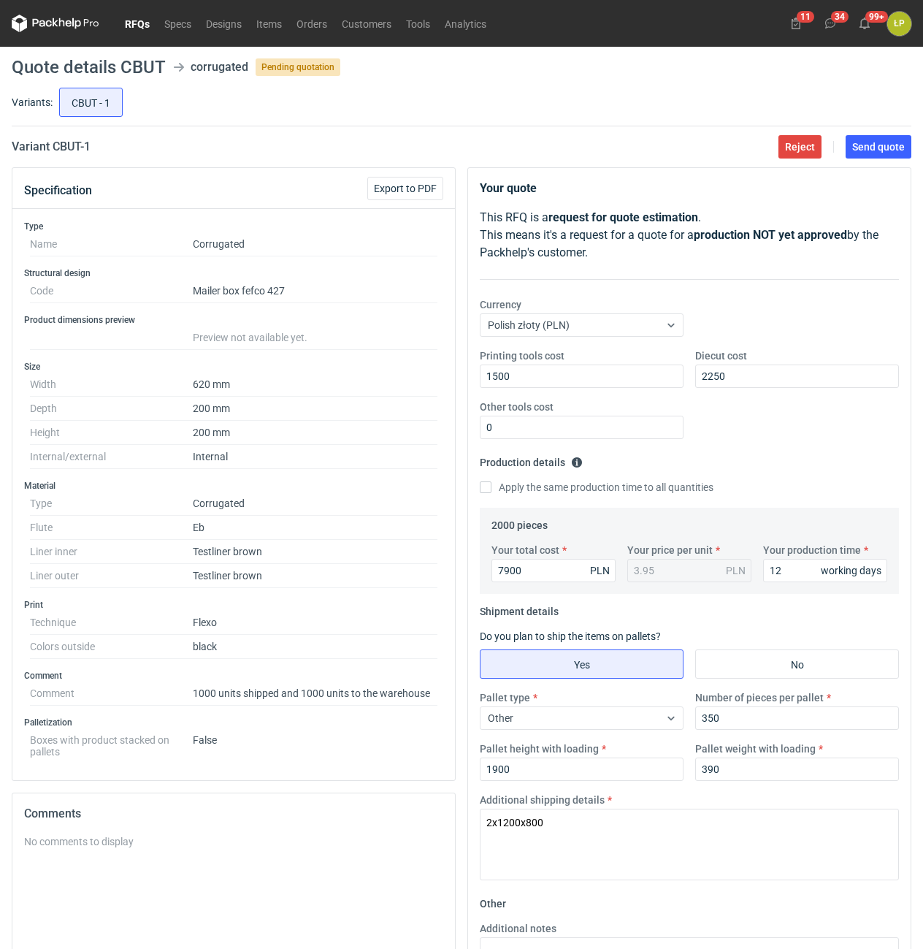
click at [822, 809] on div "Additional shipping details 2x1200x800" at bounding box center [689, 837] width 431 height 88
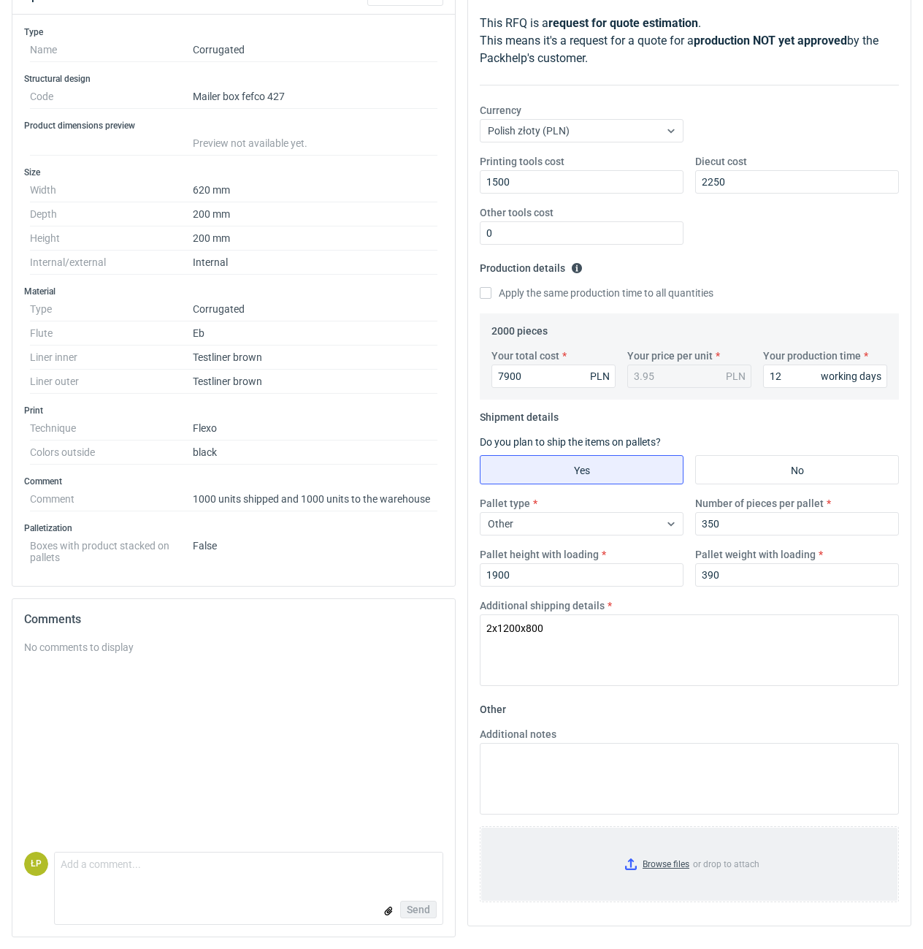
click at [666, 866] on input "Browse files or drop to attach" at bounding box center [689, 864] width 416 height 73
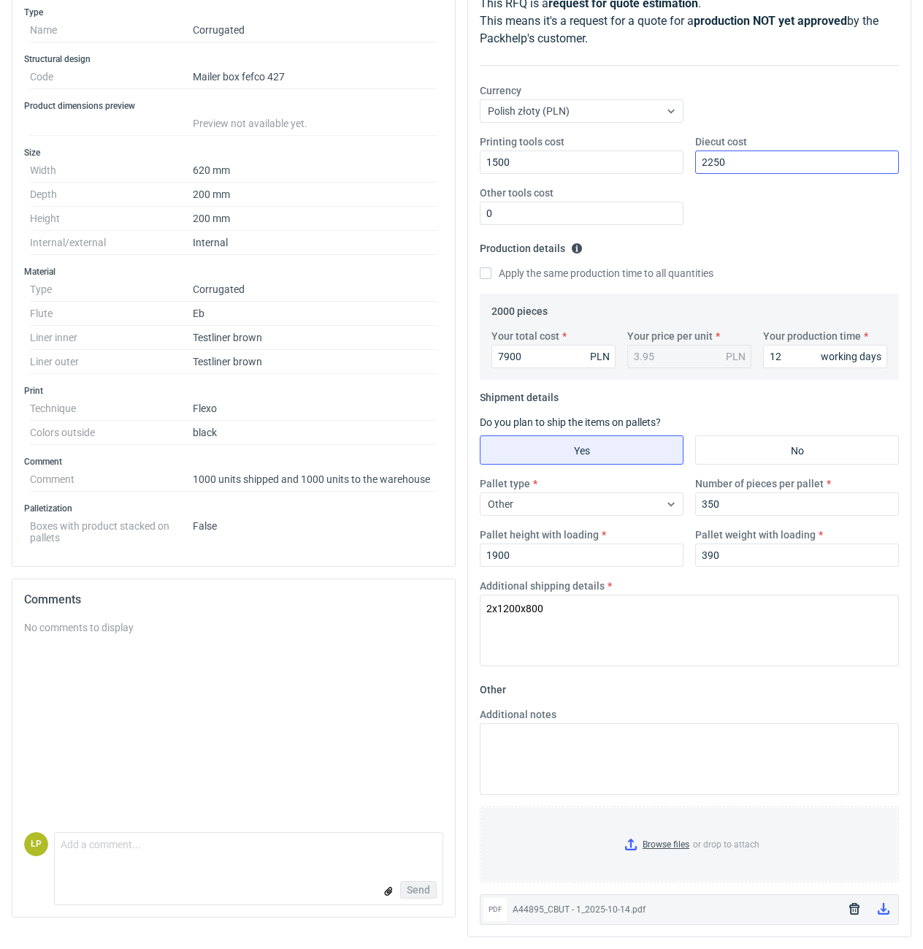
scroll to position [0, 0]
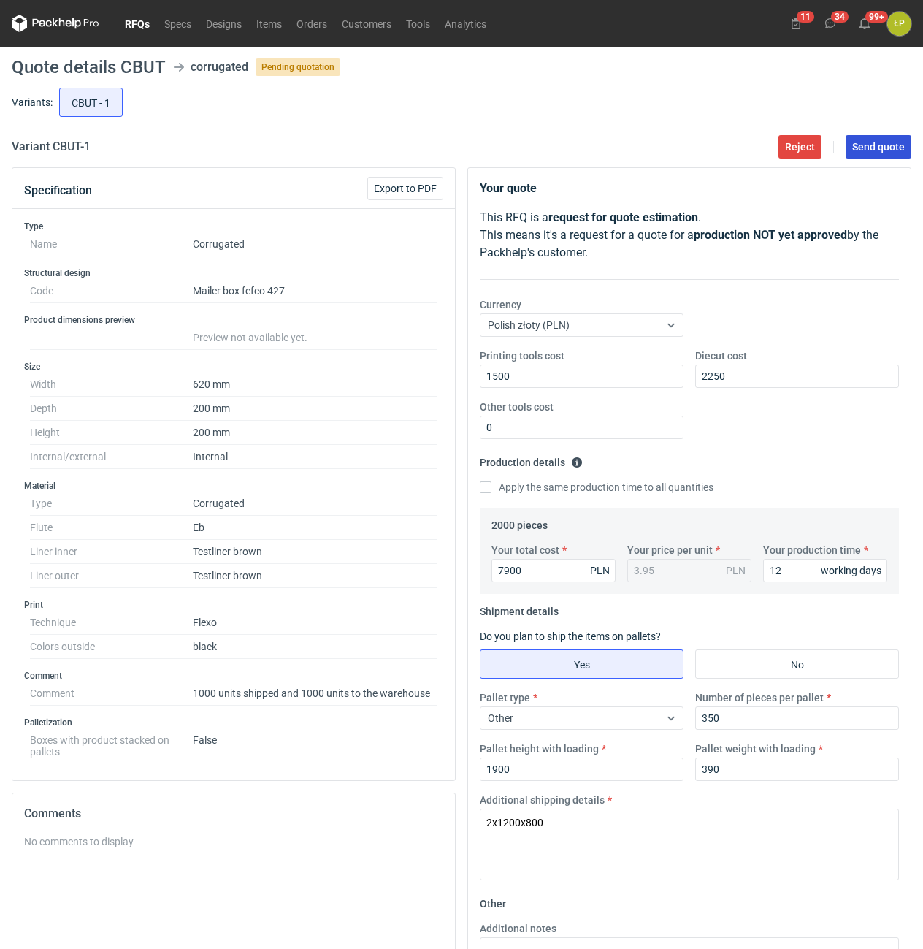
click at [872, 135] on button "Send quote" at bounding box center [879, 146] width 66 height 23
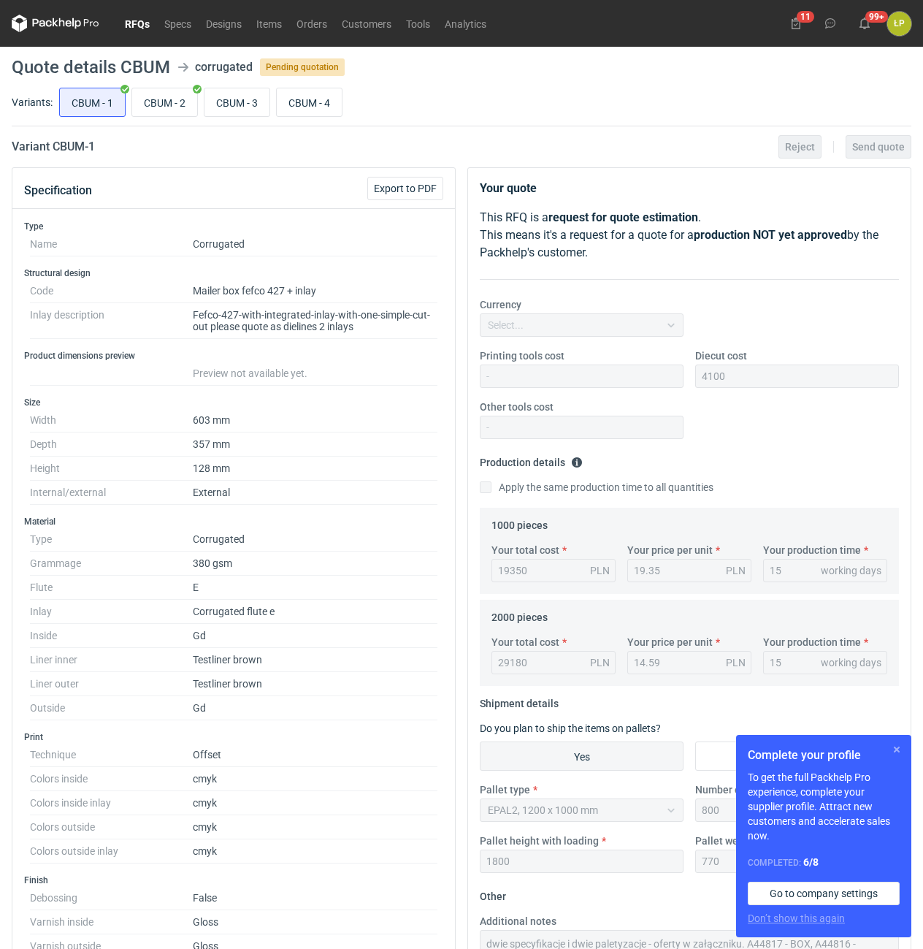
click at [900, 750] on button "button" at bounding box center [897, 750] width 18 height 18
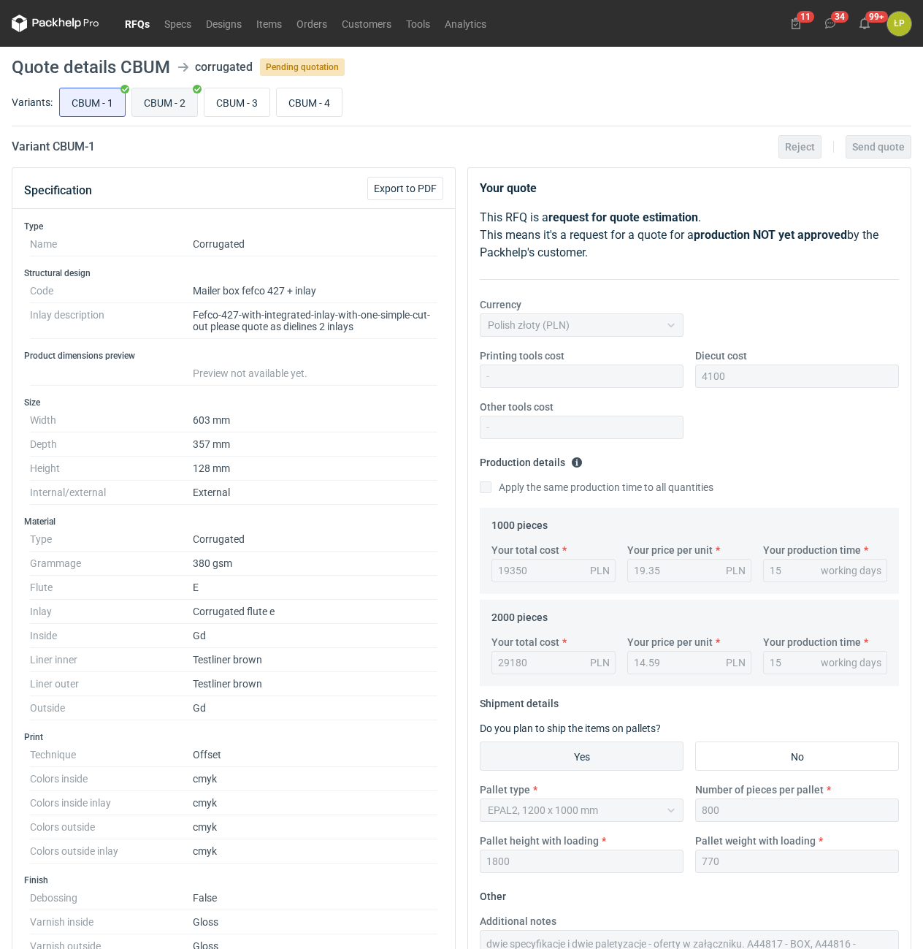
click at [172, 103] on input "CBUM - 2" at bounding box center [164, 102] width 65 height 28
radio input "true"
click at [226, 104] on input "CBUM - 3" at bounding box center [237, 102] width 65 height 28
radio input "true"
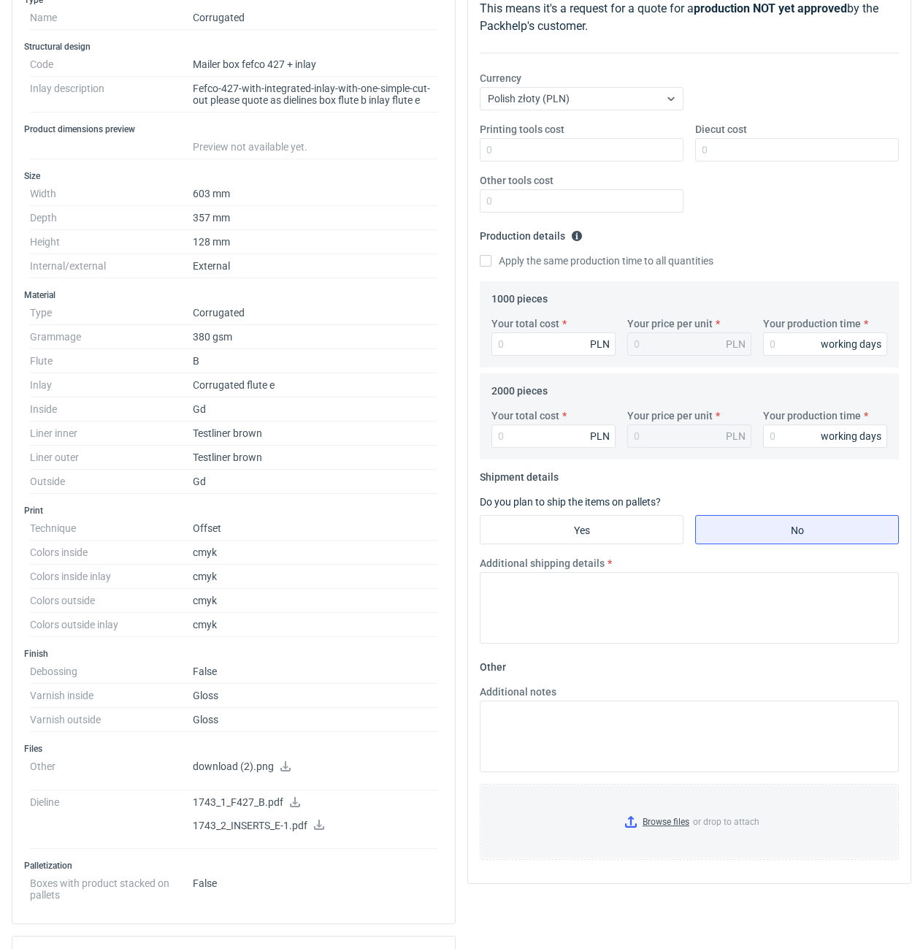
scroll to position [248, 0]
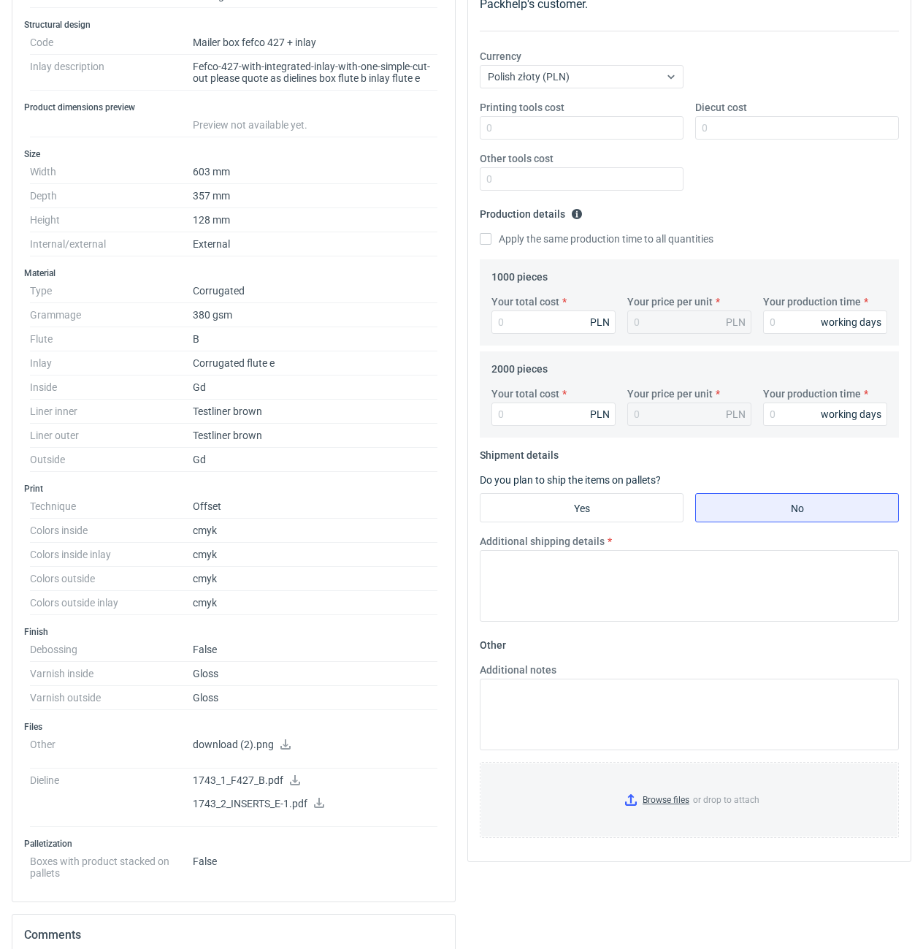
click at [293, 782] on icon at bounding box center [295, 780] width 12 height 10
click at [322, 804] on icon at bounding box center [319, 803] width 12 height 10
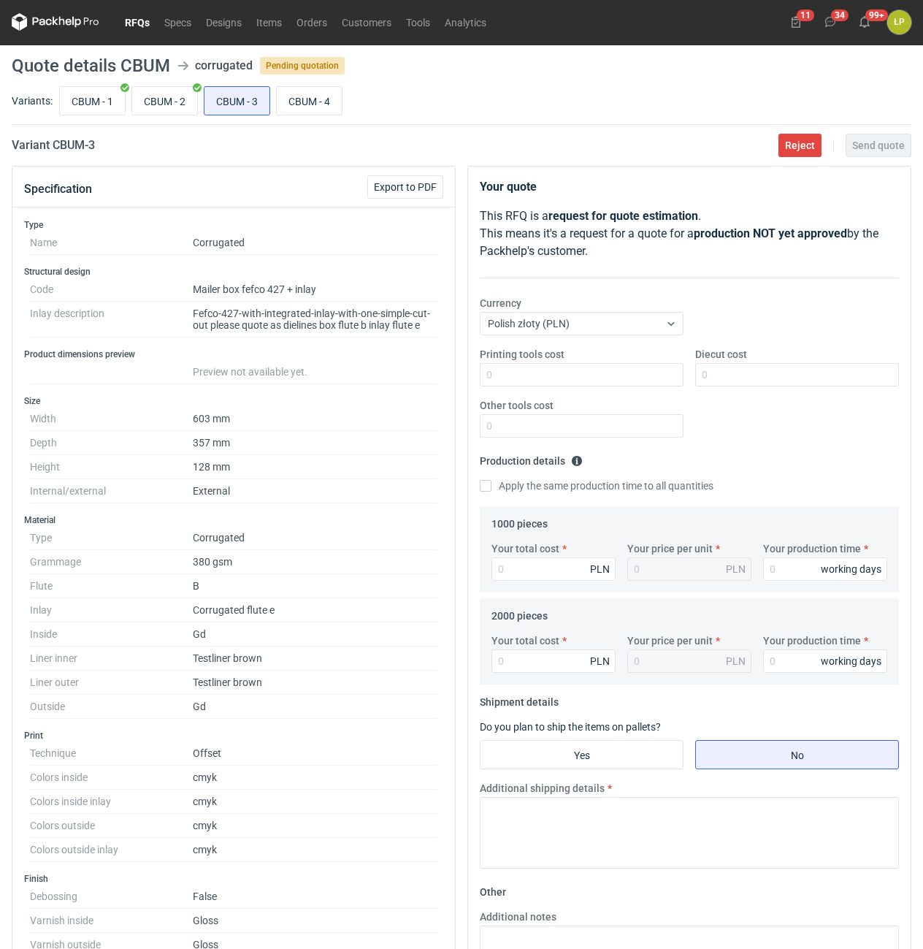
scroll to position [0, 0]
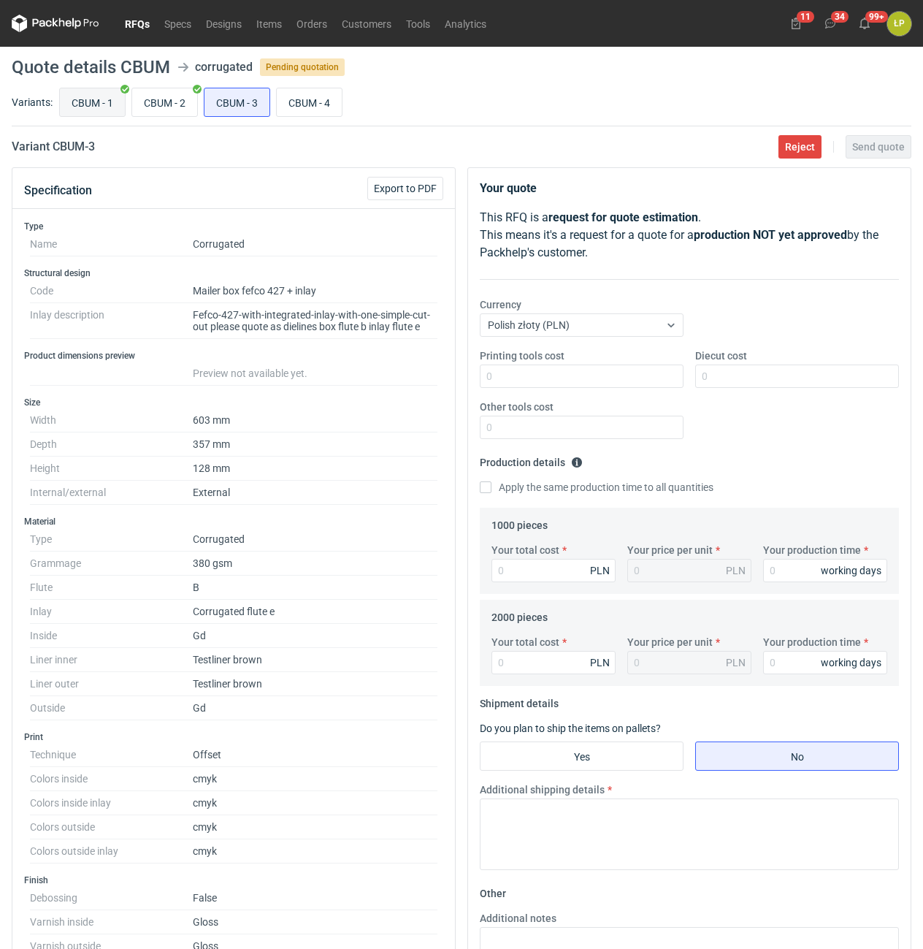
click at [110, 101] on input "CBUM - 1" at bounding box center [92, 102] width 65 height 28
radio input "true"
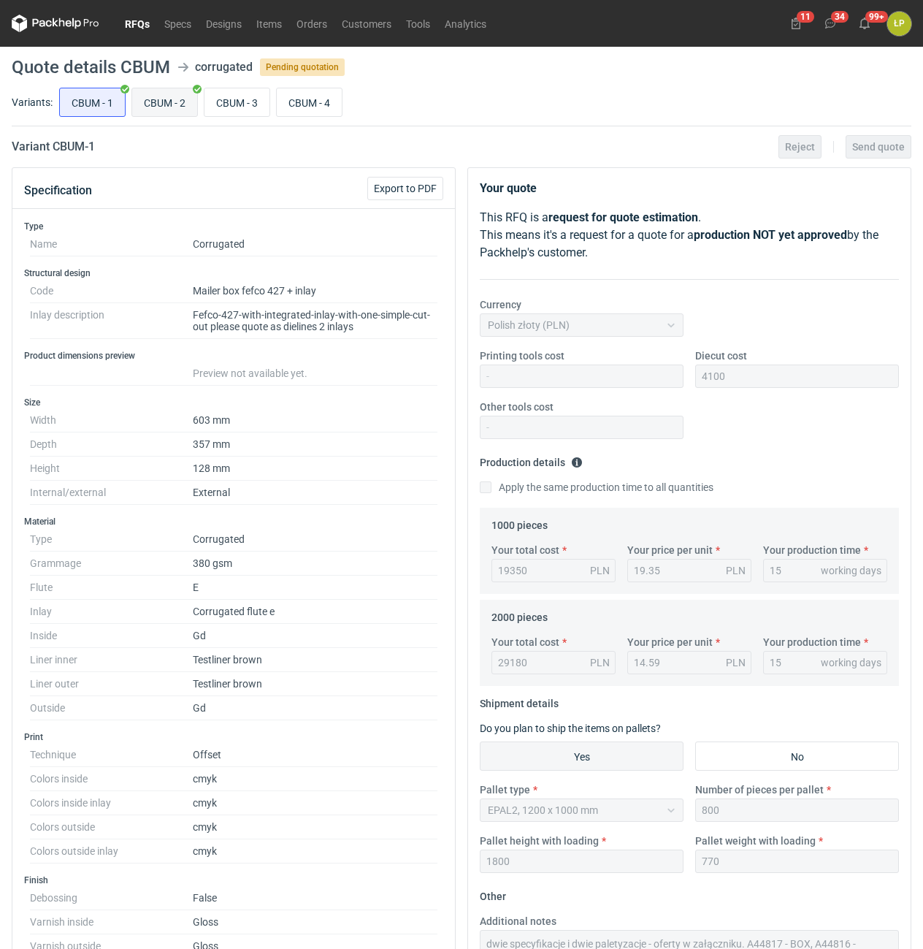
click at [147, 92] on input "CBUM - 2" at bounding box center [164, 102] width 65 height 28
radio input "true"
click at [215, 108] on div "CBUM - 1 CBUM - 2 CBUM - 3 CBUM - 4" at bounding box center [483, 102] width 855 height 35
click at [221, 106] on input "CBUM - 3" at bounding box center [237, 102] width 65 height 28
radio input "true"
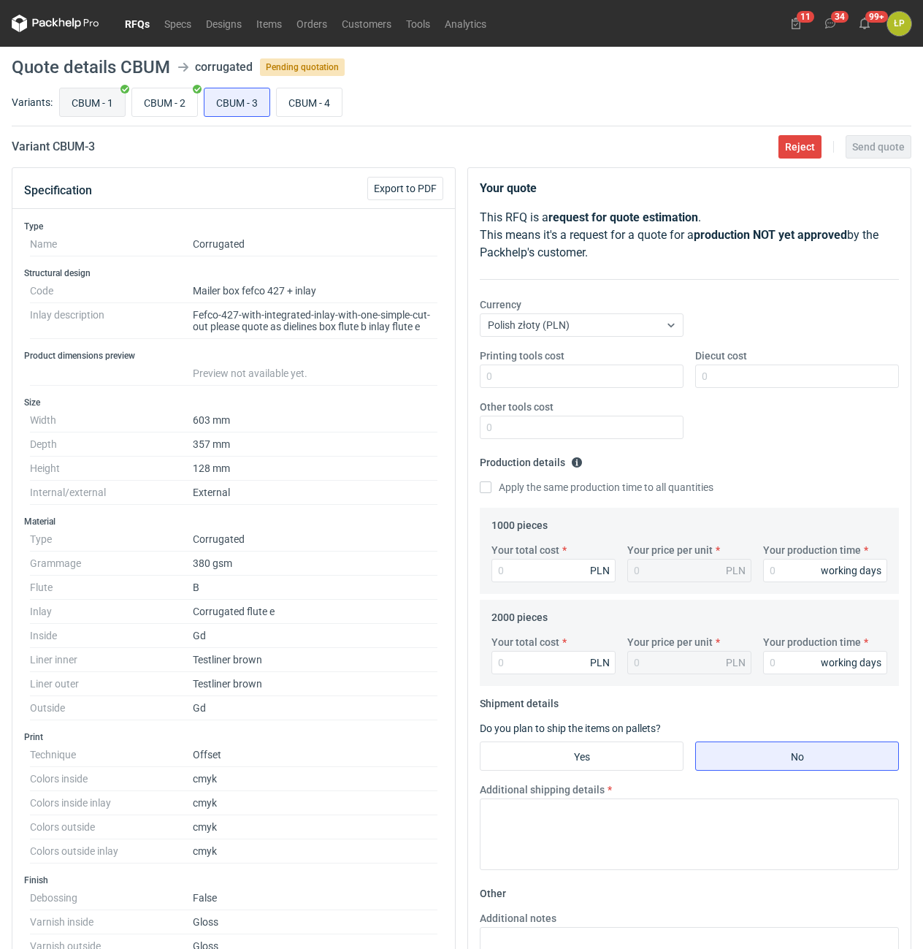
click at [80, 102] on input "CBUM - 1" at bounding box center [92, 102] width 65 height 28
radio input "true"
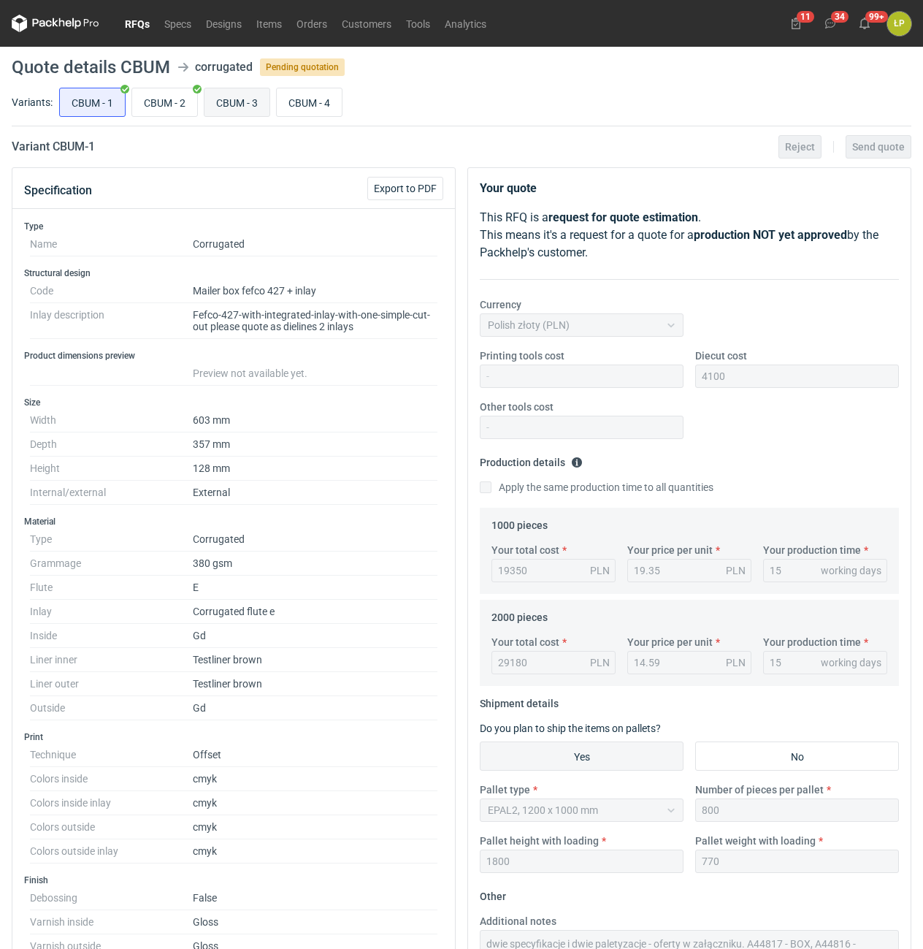
click at [221, 100] on input "CBUM - 3" at bounding box center [237, 102] width 65 height 28
radio input "true"
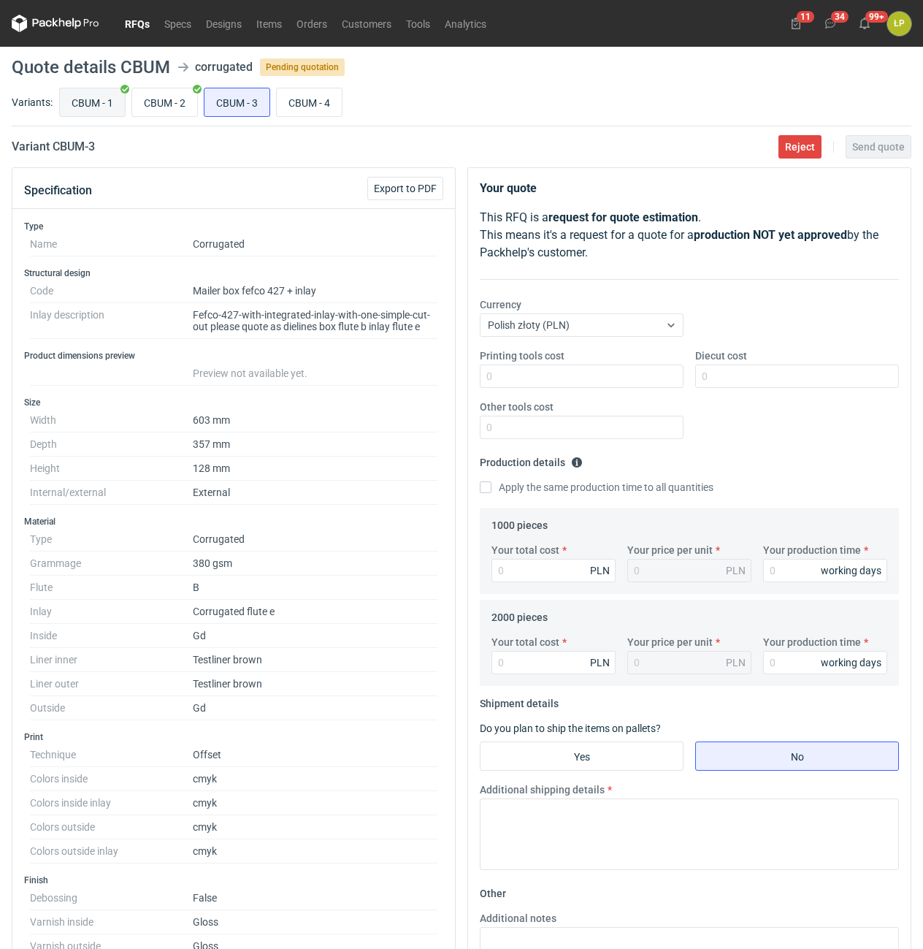
click at [102, 102] on input "CBUM - 1" at bounding box center [92, 102] width 65 height 28
radio input "true"
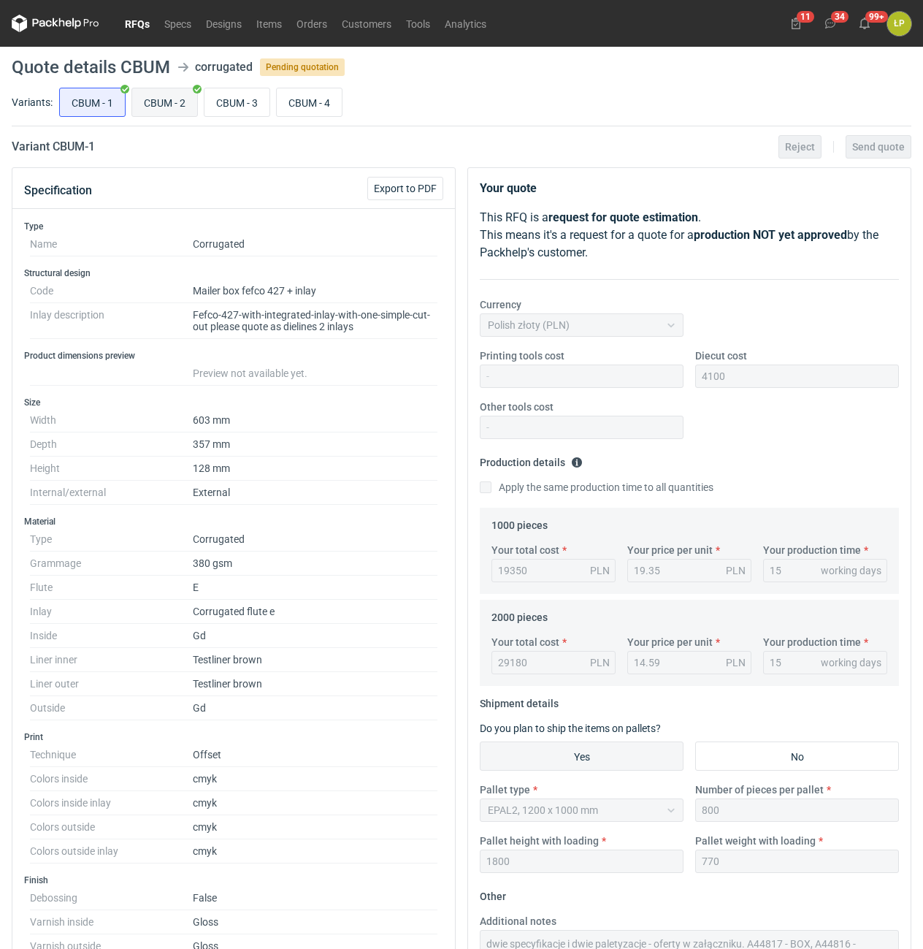
click at [145, 102] on input "CBUM - 2" at bounding box center [164, 102] width 65 height 28
radio input "true"
click at [216, 97] on input "CBUM - 3" at bounding box center [237, 102] width 65 height 28
radio input "true"
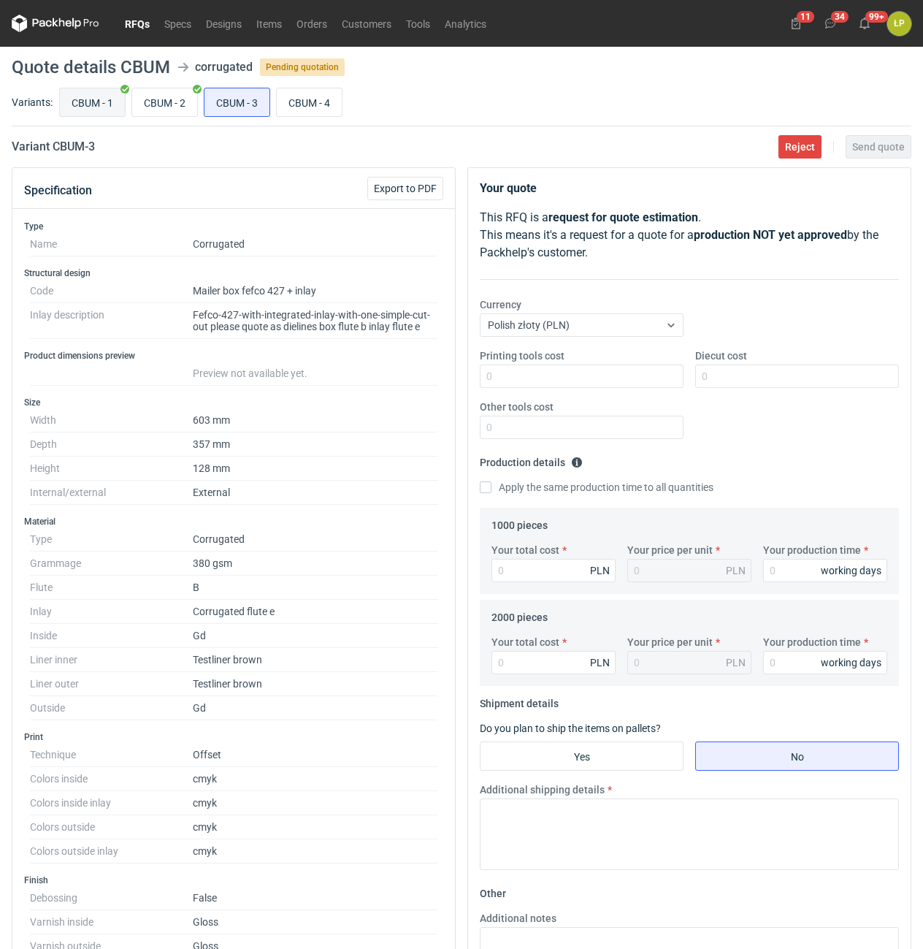
click at [110, 101] on input "CBUM - 1" at bounding box center [92, 102] width 65 height 28
radio input "true"
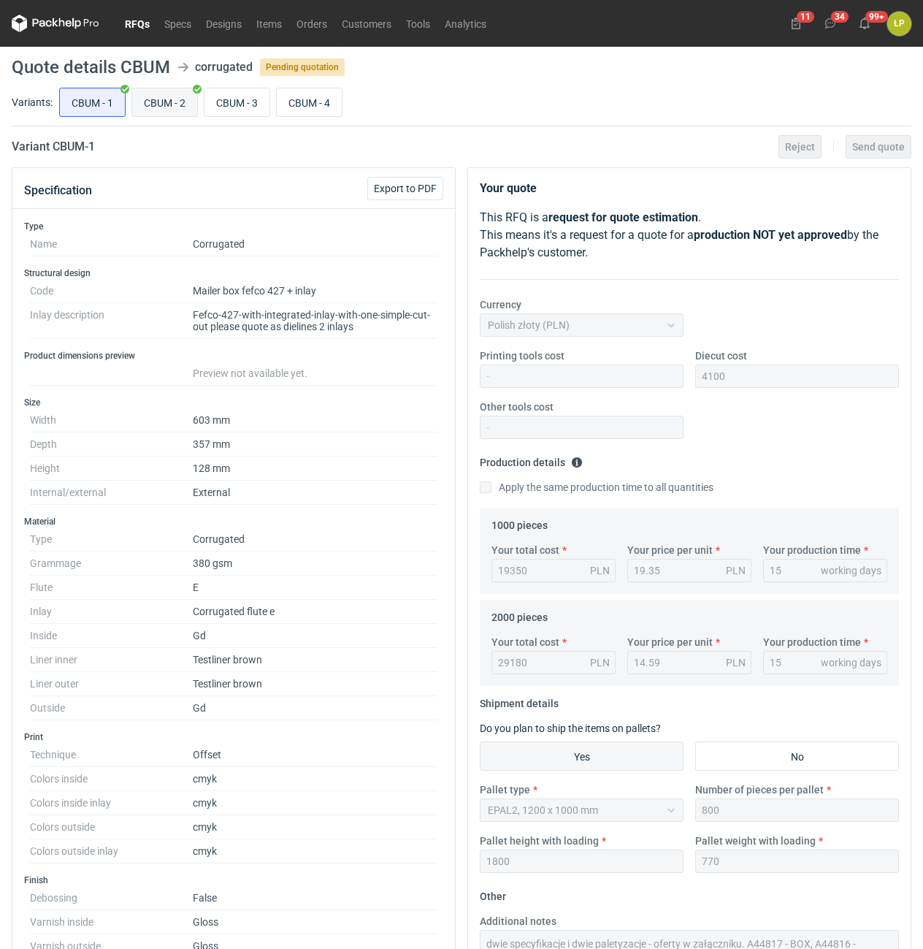
click at [162, 100] on input "CBUM - 2" at bounding box center [164, 102] width 65 height 28
radio input "true"
click at [233, 99] on input "CBUM - 3" at bounding box center [237, 102] width 65 height 28
radio input "true"
